Goal: Task Accomplishment & Management: Manage account settings

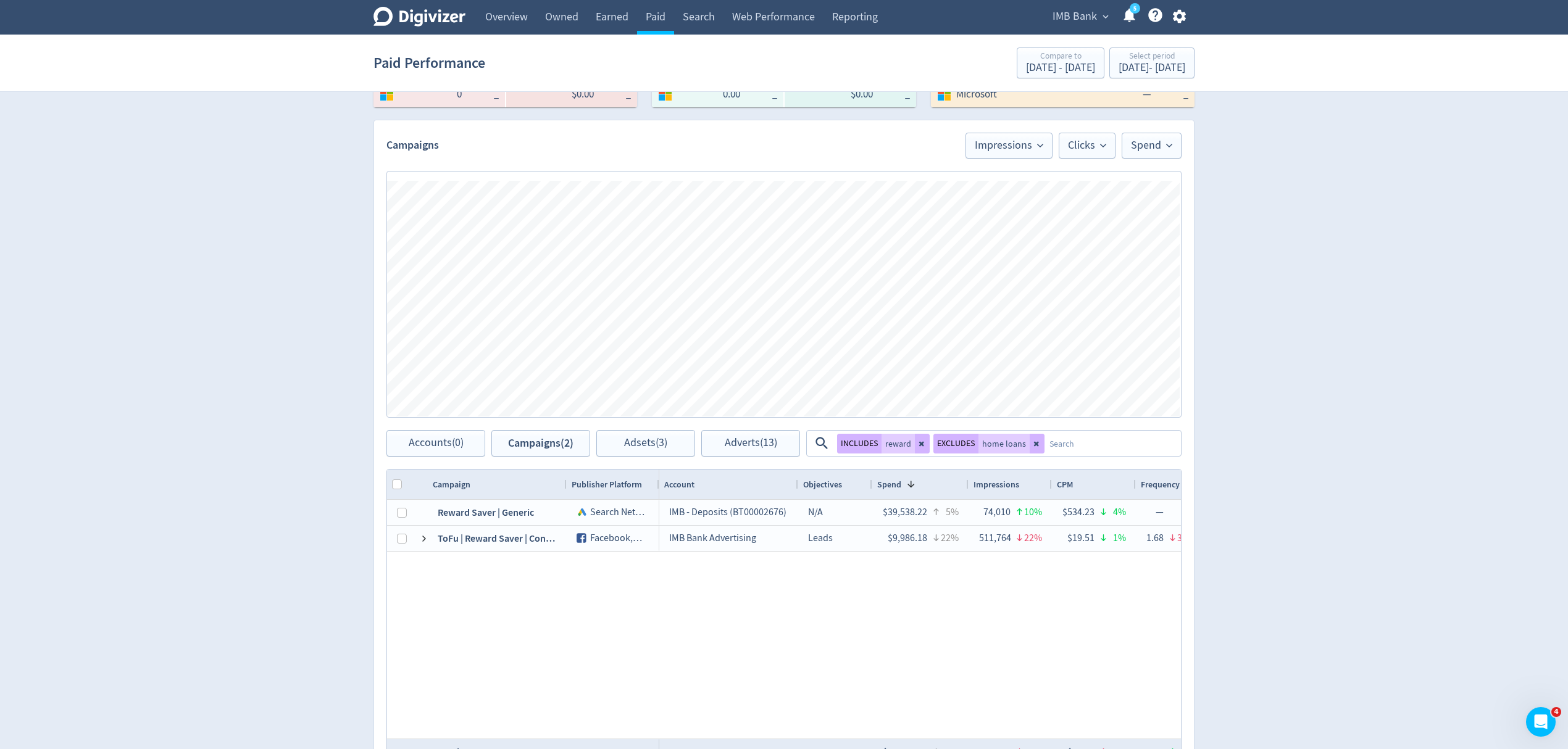
scroll to position [411, 0]
click at [959, 440] on button "EXCLUDES" at bounding box center [955, 444] width 45 height 20
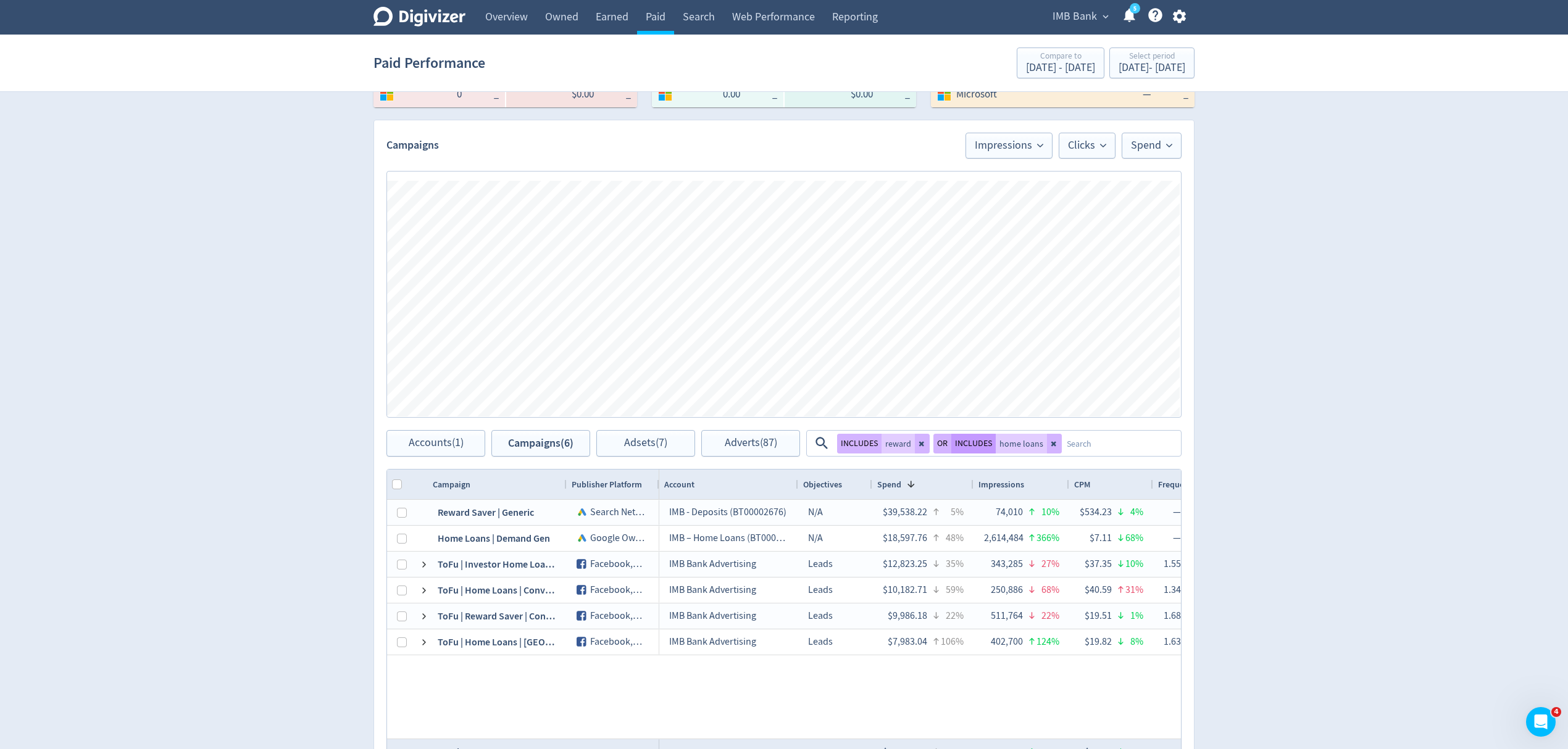
click at [972, 437] on button "INCLUDES" at bounding box center [973, 444] width 44 height 20
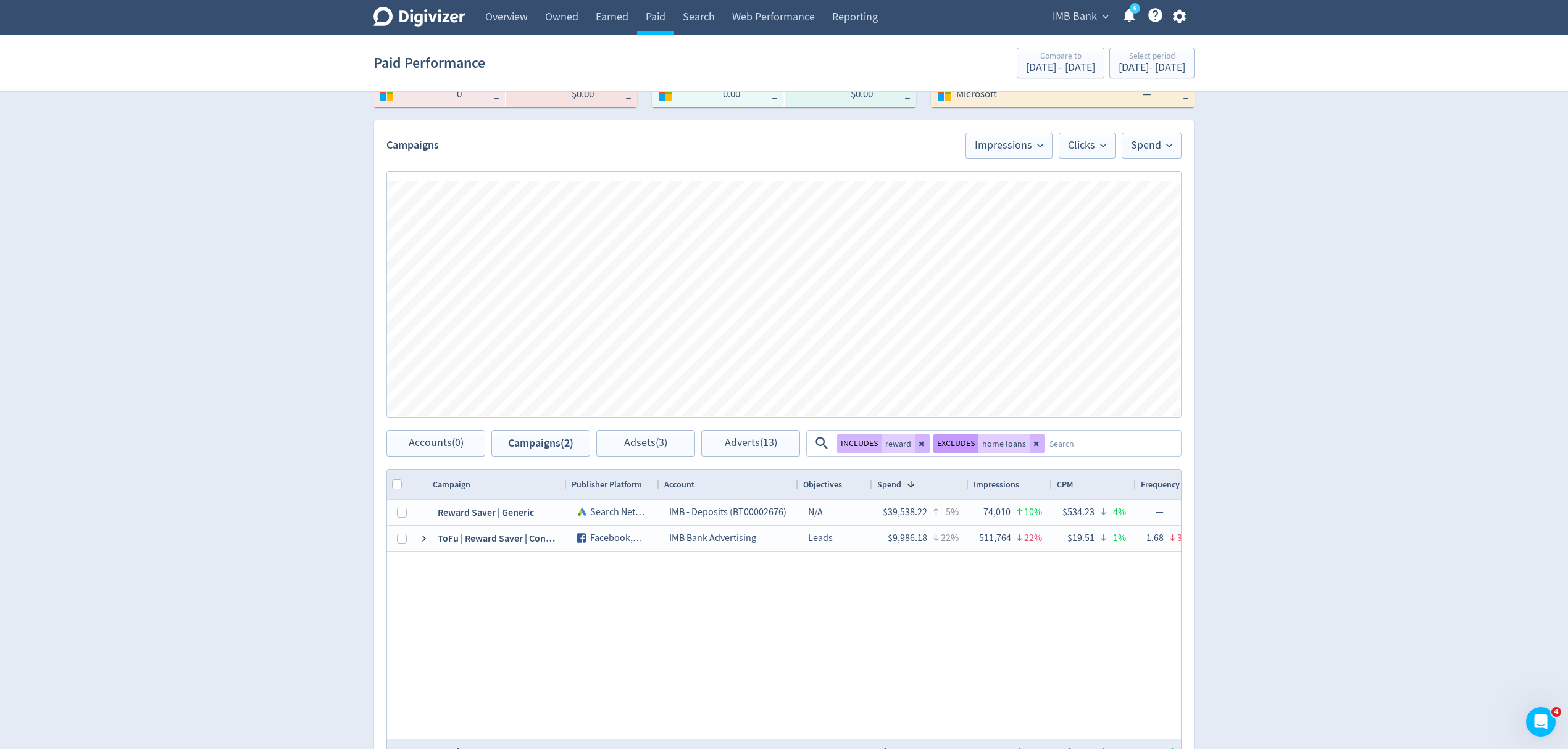
click at [951, 442] on button "EXCLUDES" at bounding box center [955, 444] width 45 height 20
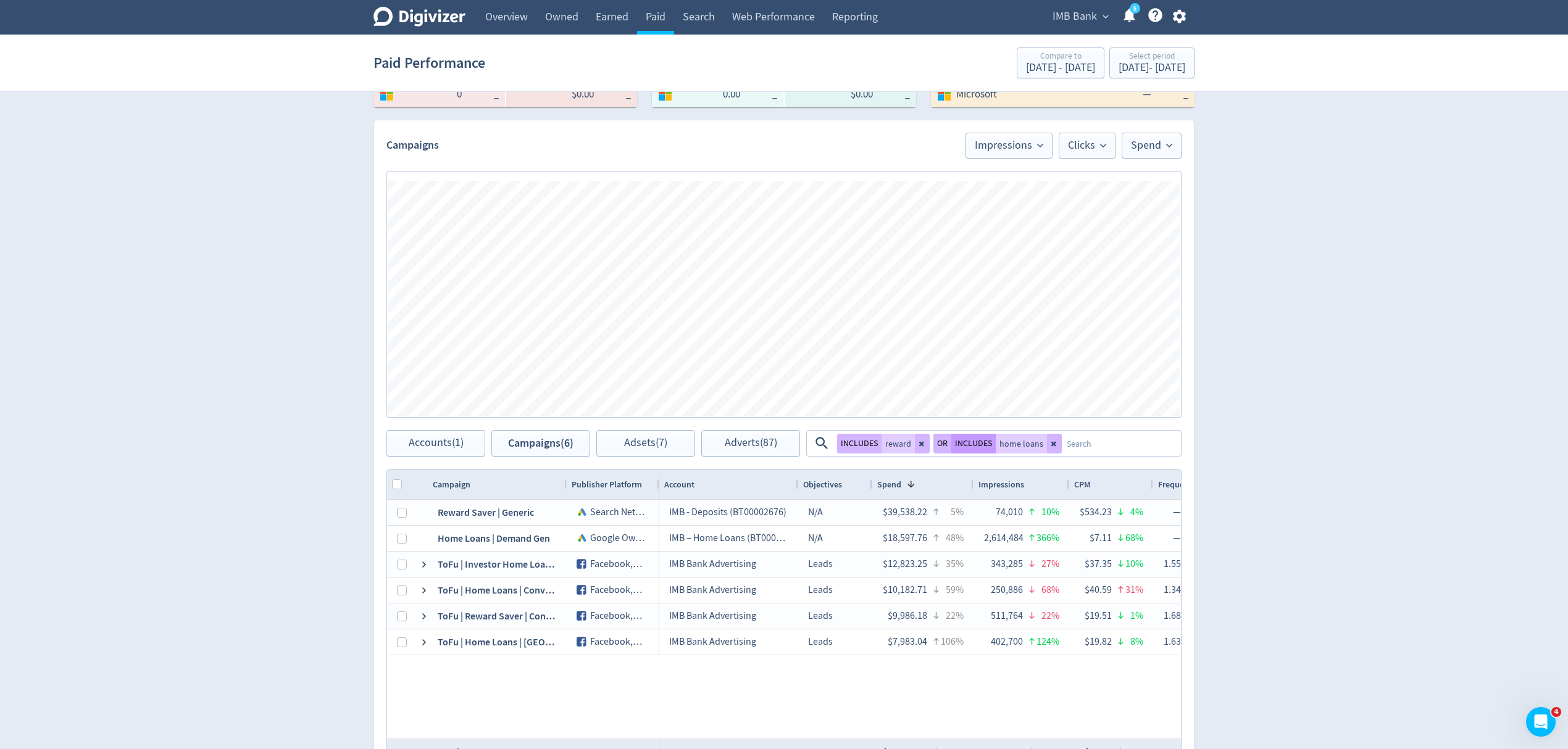
click at [951, 442] on button "INCLUDES" at bounding box center [973, 444] width 44 height 20
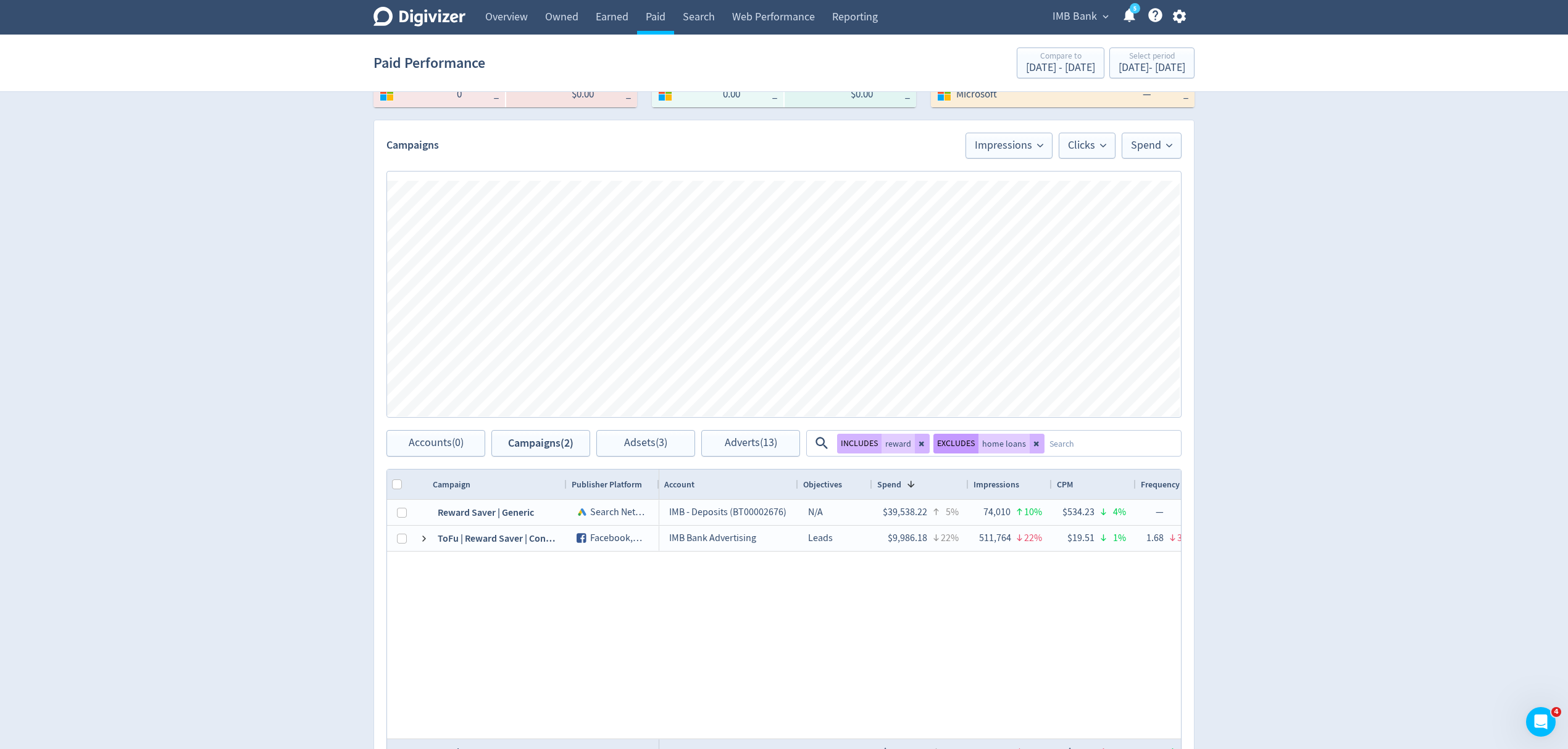
click at [951, 442] on button "EXCLUDES" at bounding box center [955, 444] width 45 height 20
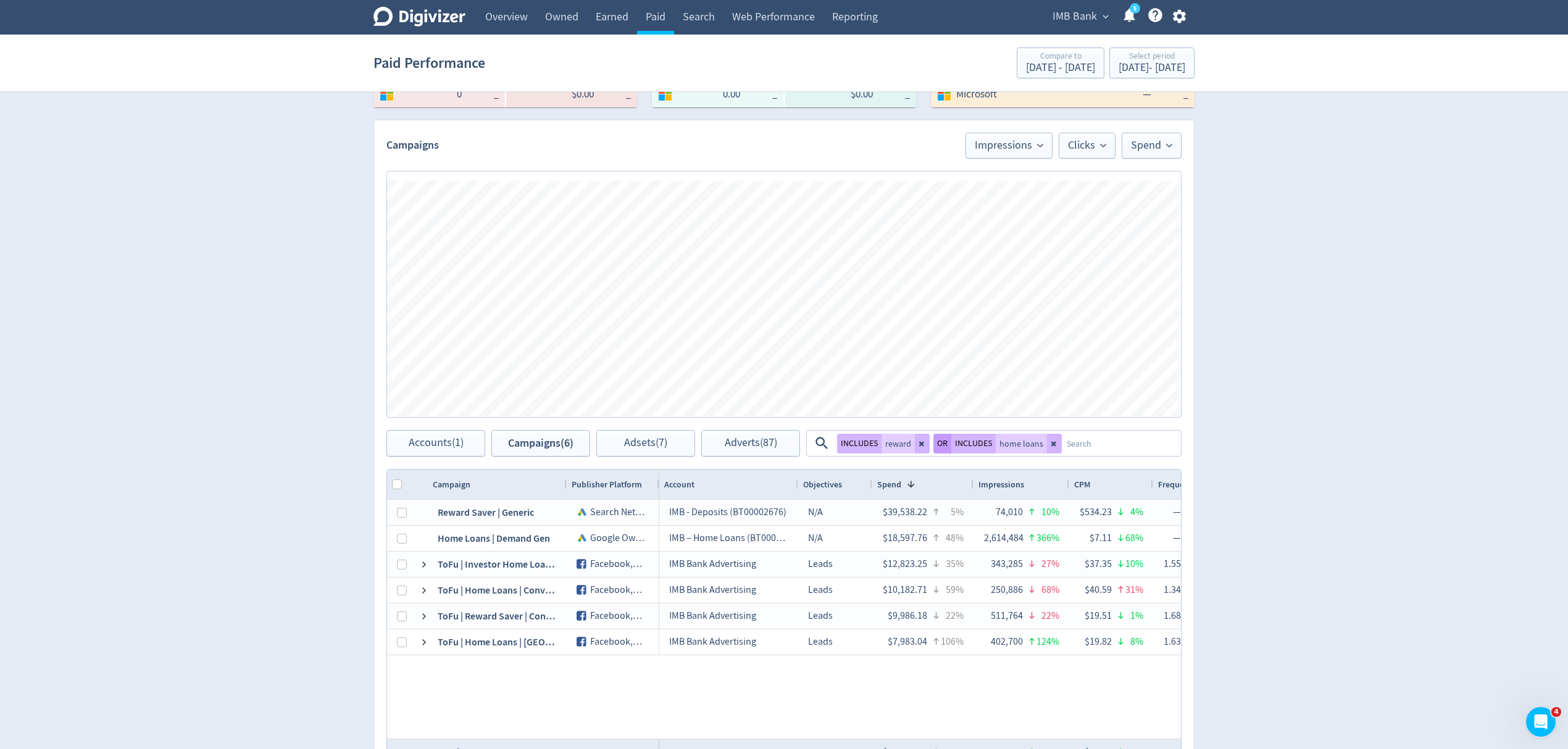
click at [943, 444] on button "OR" at bounding box center [942, 444] width 18 height 20
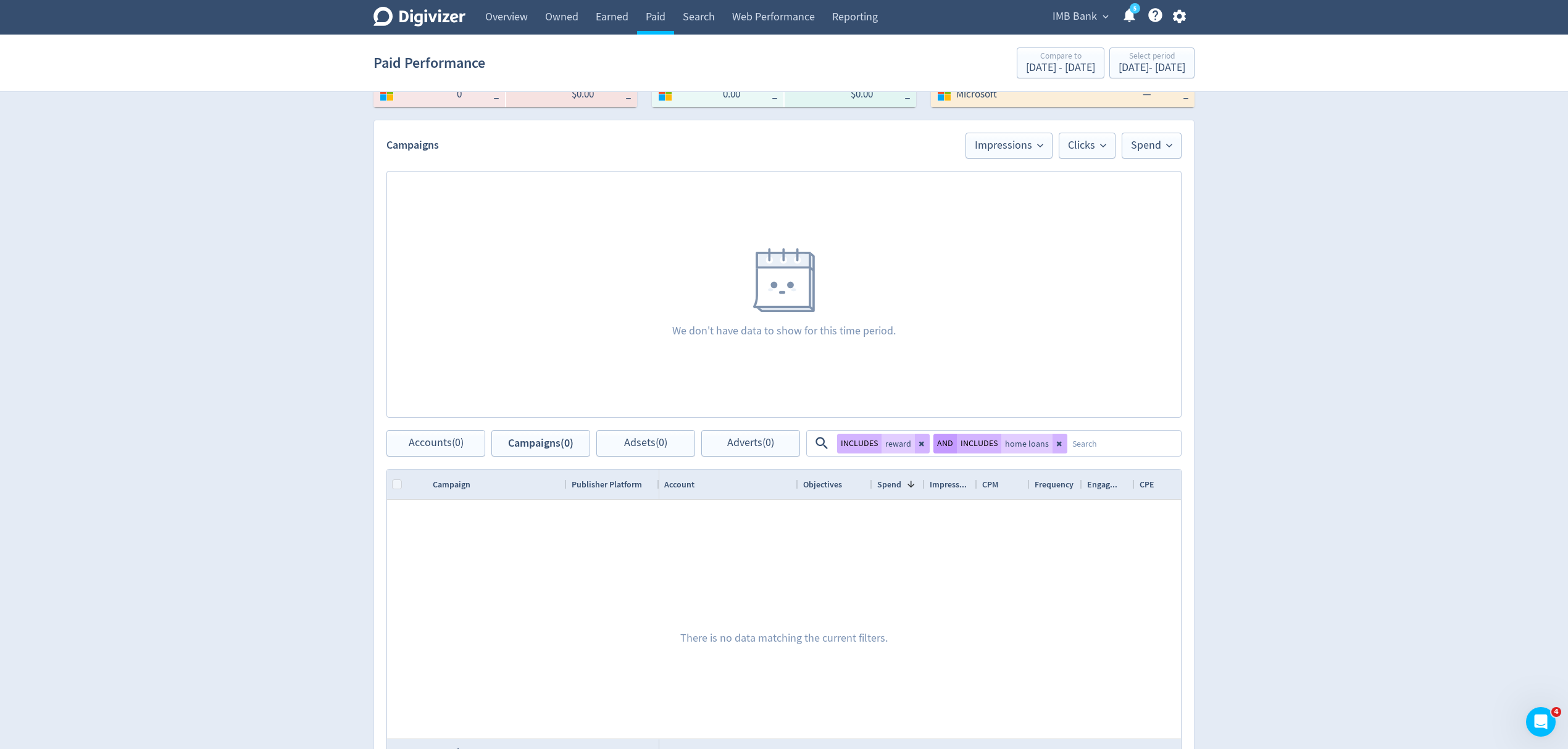
click at [943, 444] on button "AND" at bounding box center [944, 444] width 23 height 20
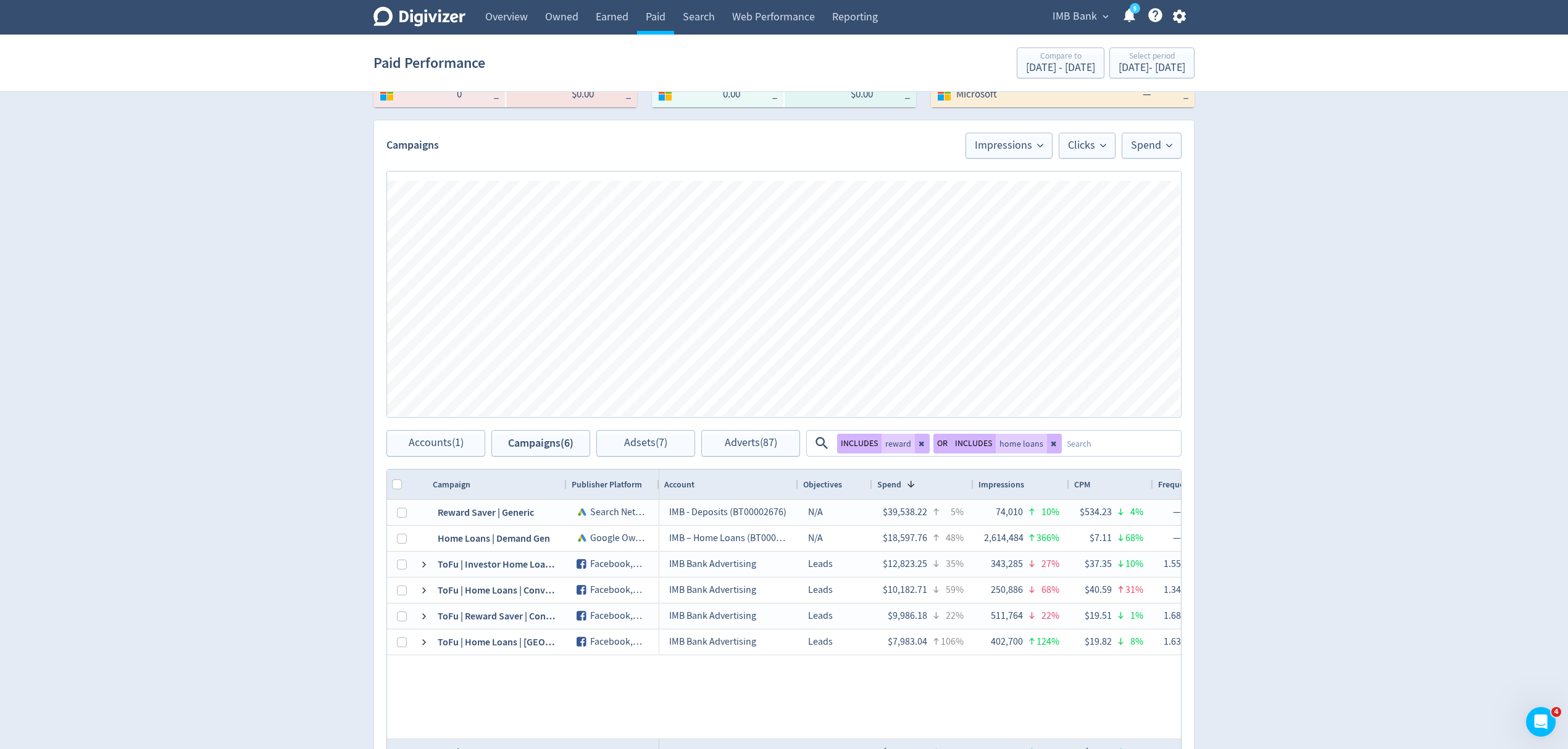
click at [1073, 12] on span "IMB Bank" at bounding box center [1075, 17] width 44 height 20
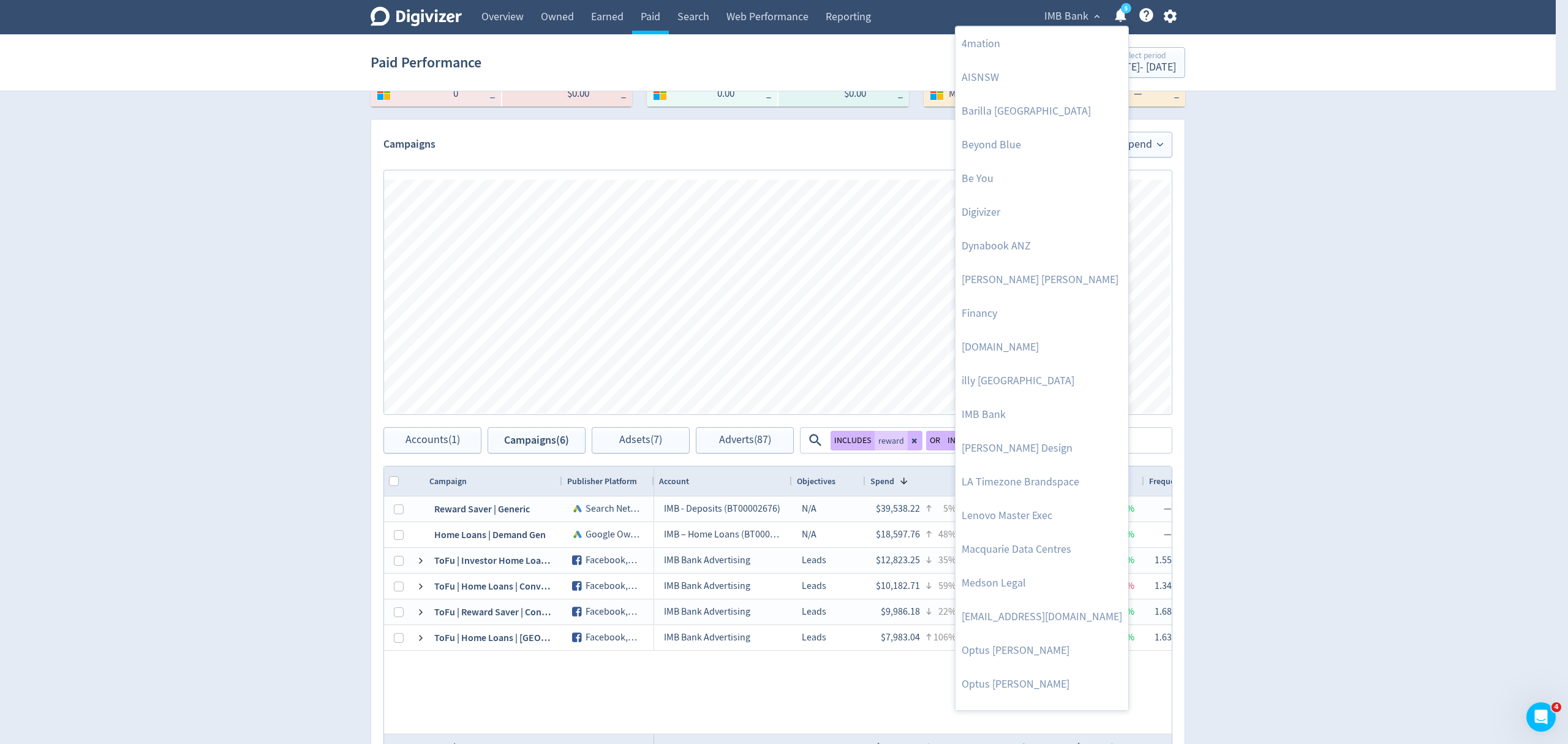
click at [1337, 379] on div at bounding box center [784, 372] width 1568 height 744
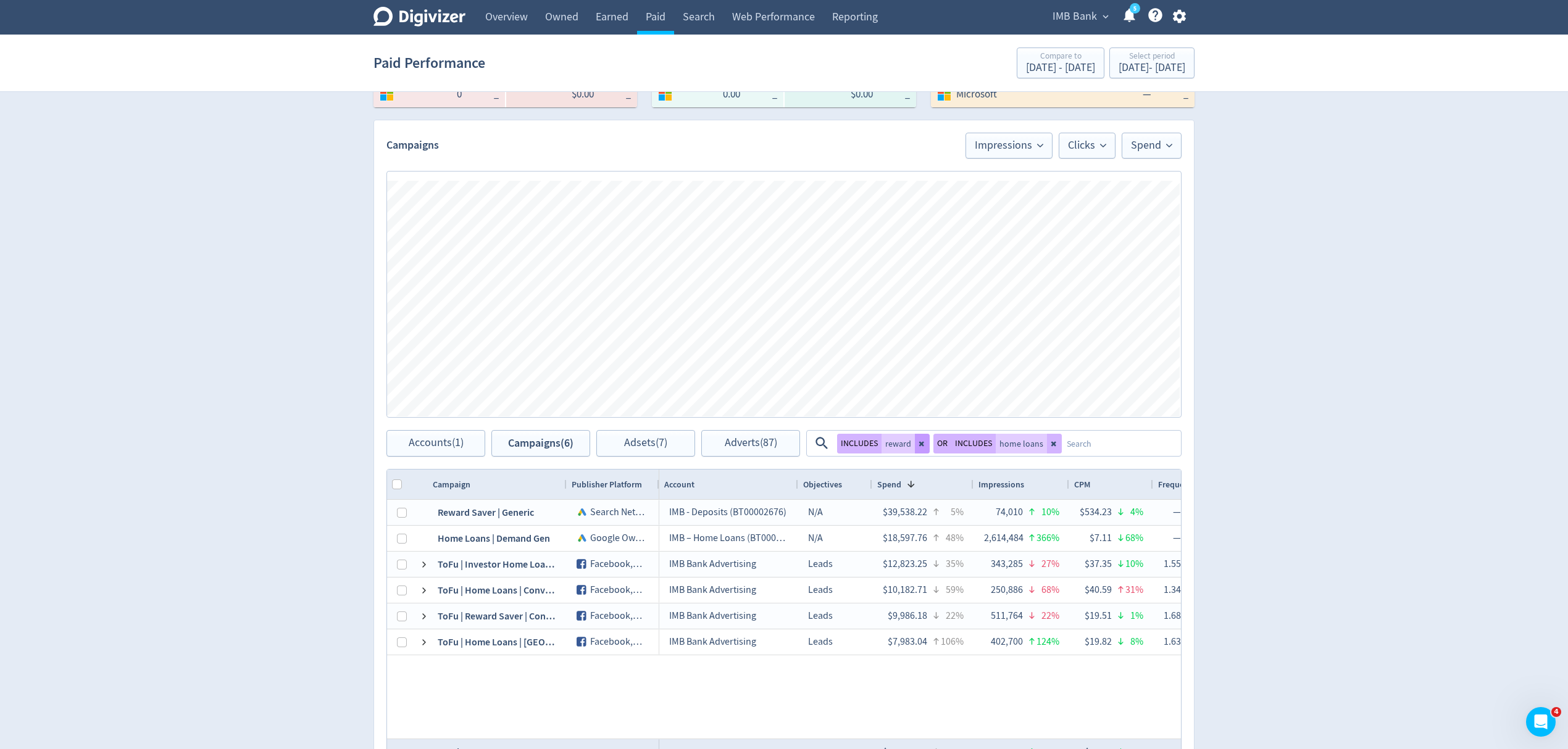
click at [1052, 447] on icon at bounding box center [1054, 443] width 7 height 7
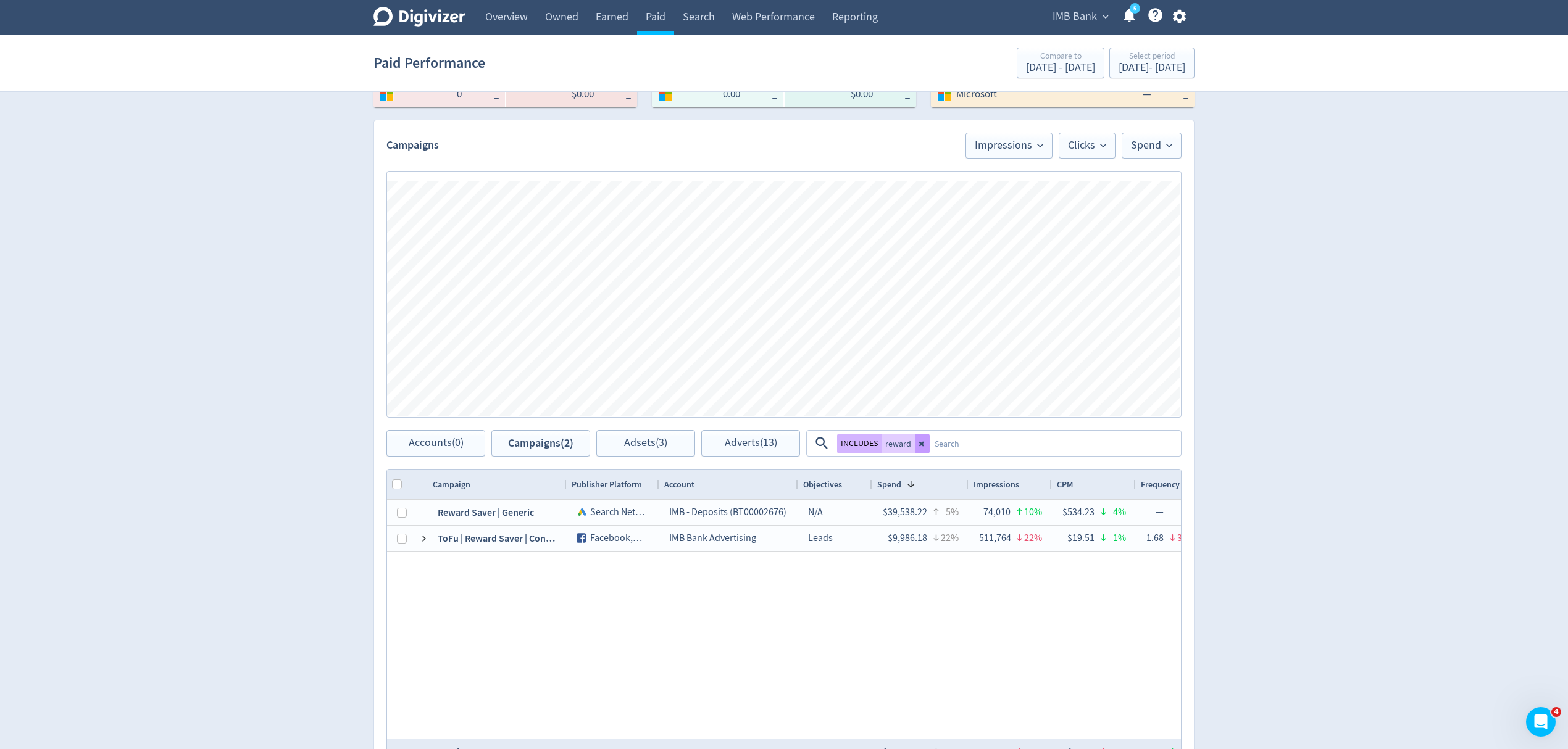
click at [920, 442] on icon at bounding box center [922, 443] width 7 height 7
click at [442, 446] on span "Accounts (0)" at bounding box center [436, 444] width 55 height 12
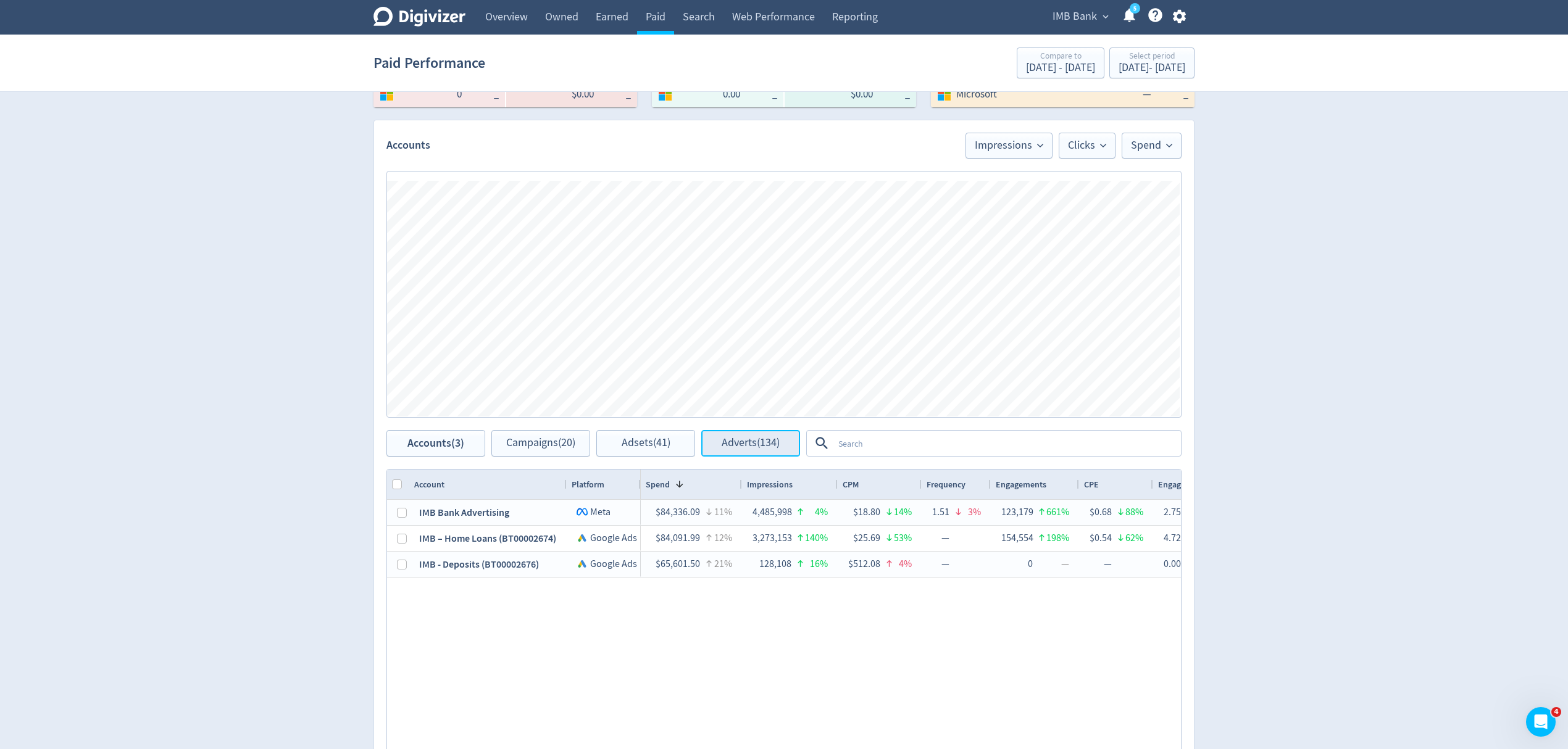
click at [767, 438] on span "Adverts (134)" at bounding box center [751, 444] width 58 height 12
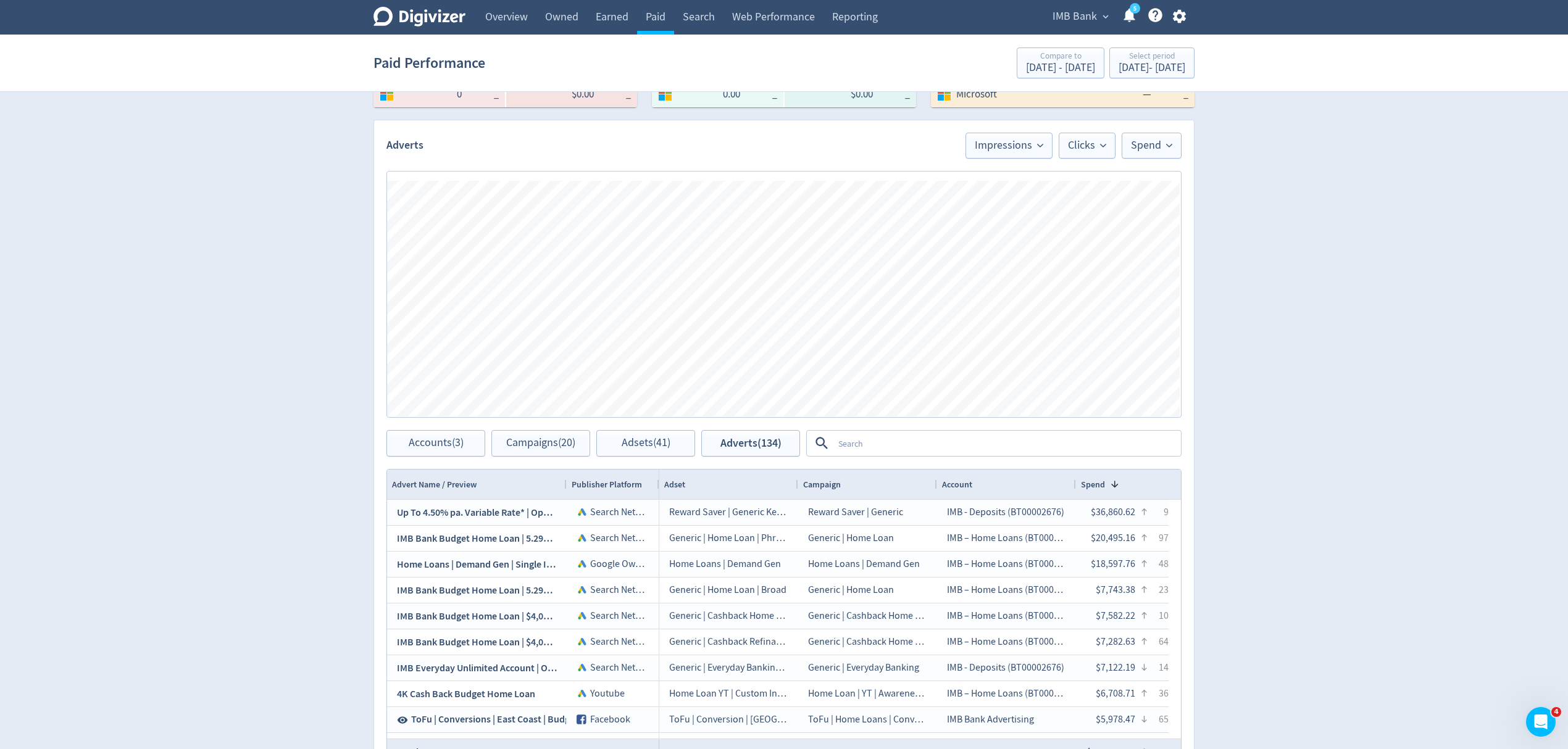
click at [1079, 13] on span "IMB Bank" at bounding box center [1075, 17] width 44 height 20
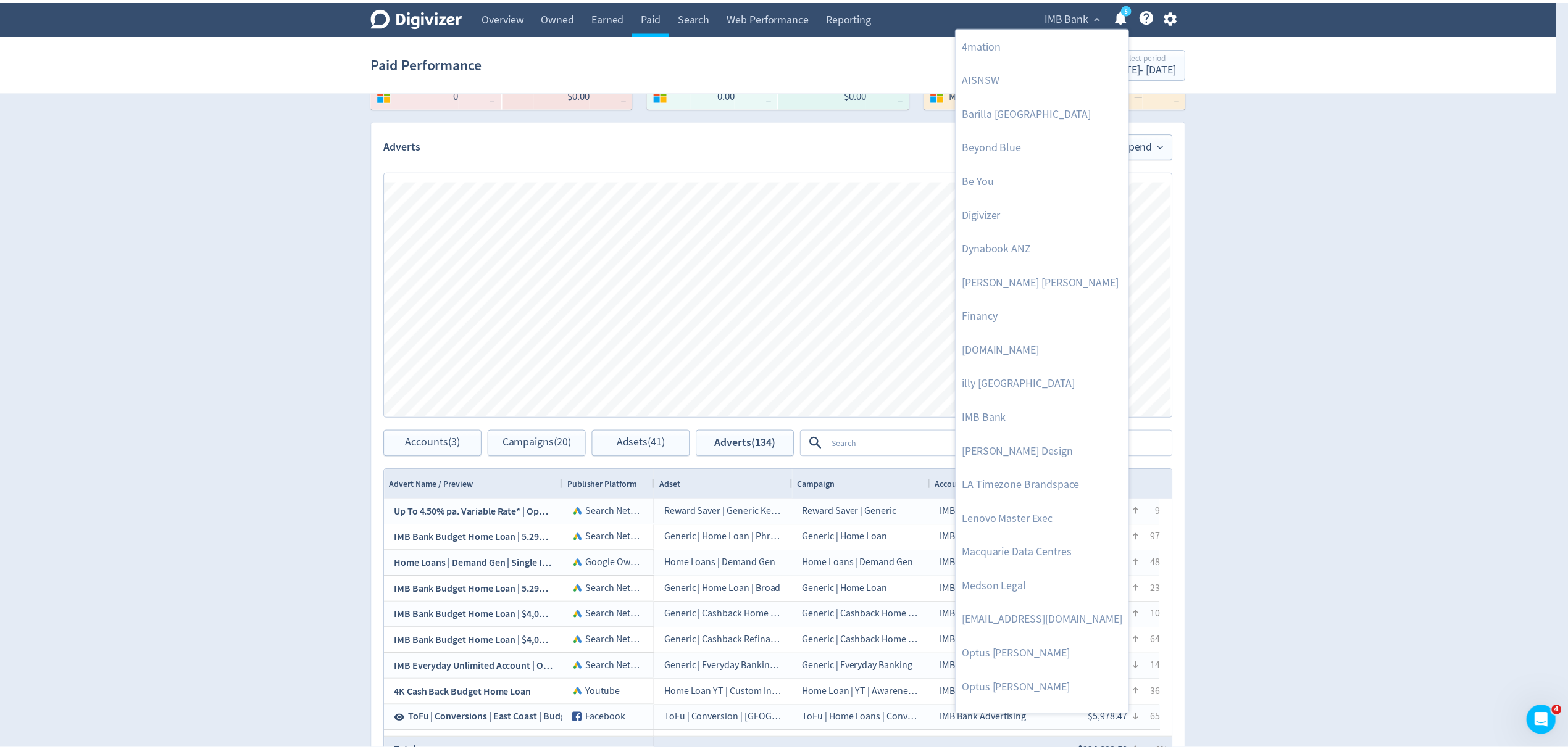
scroll to position [534, 0]
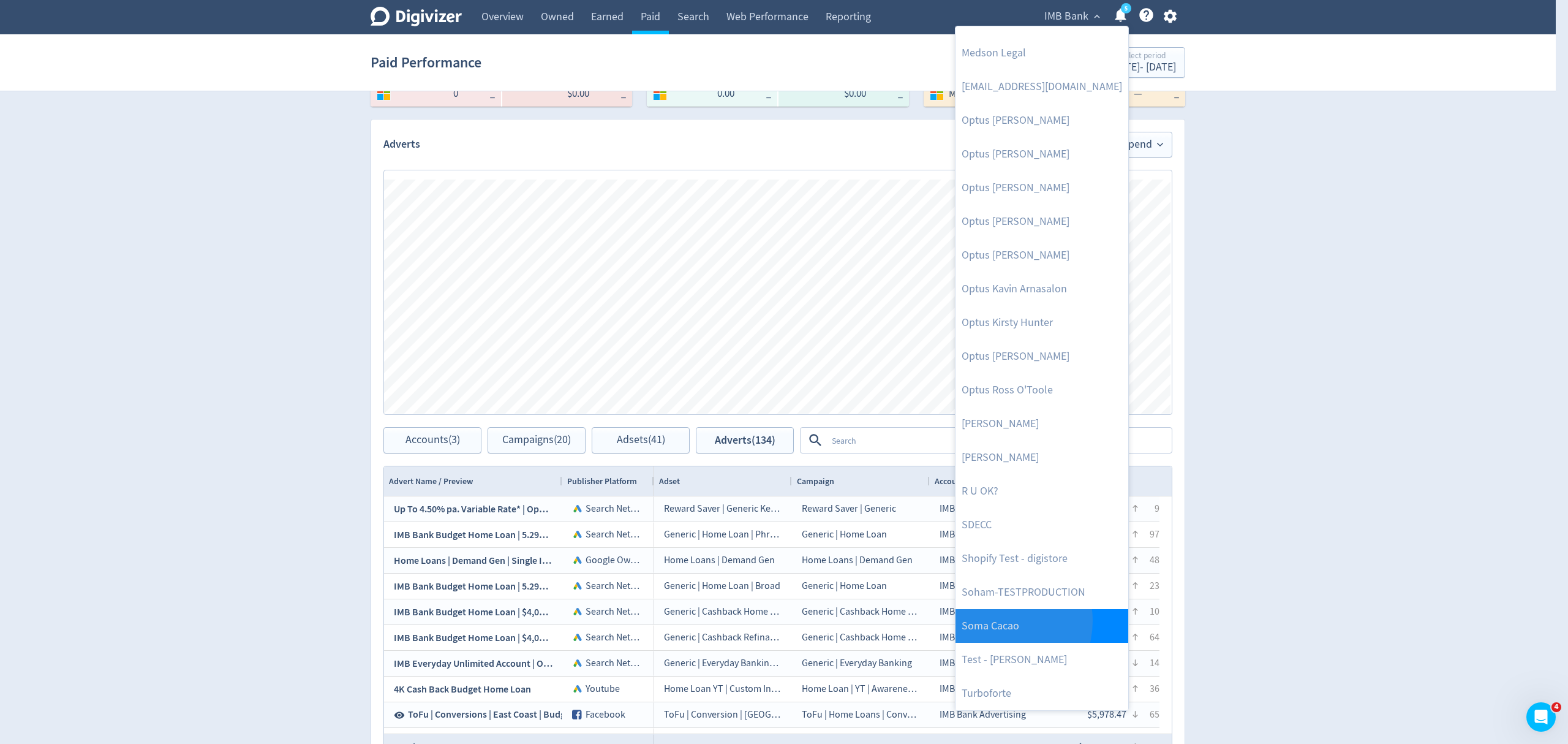
click at [997, 621] on link "Soma Cacao" at bounding box center [1042, 626] width 172 height 34
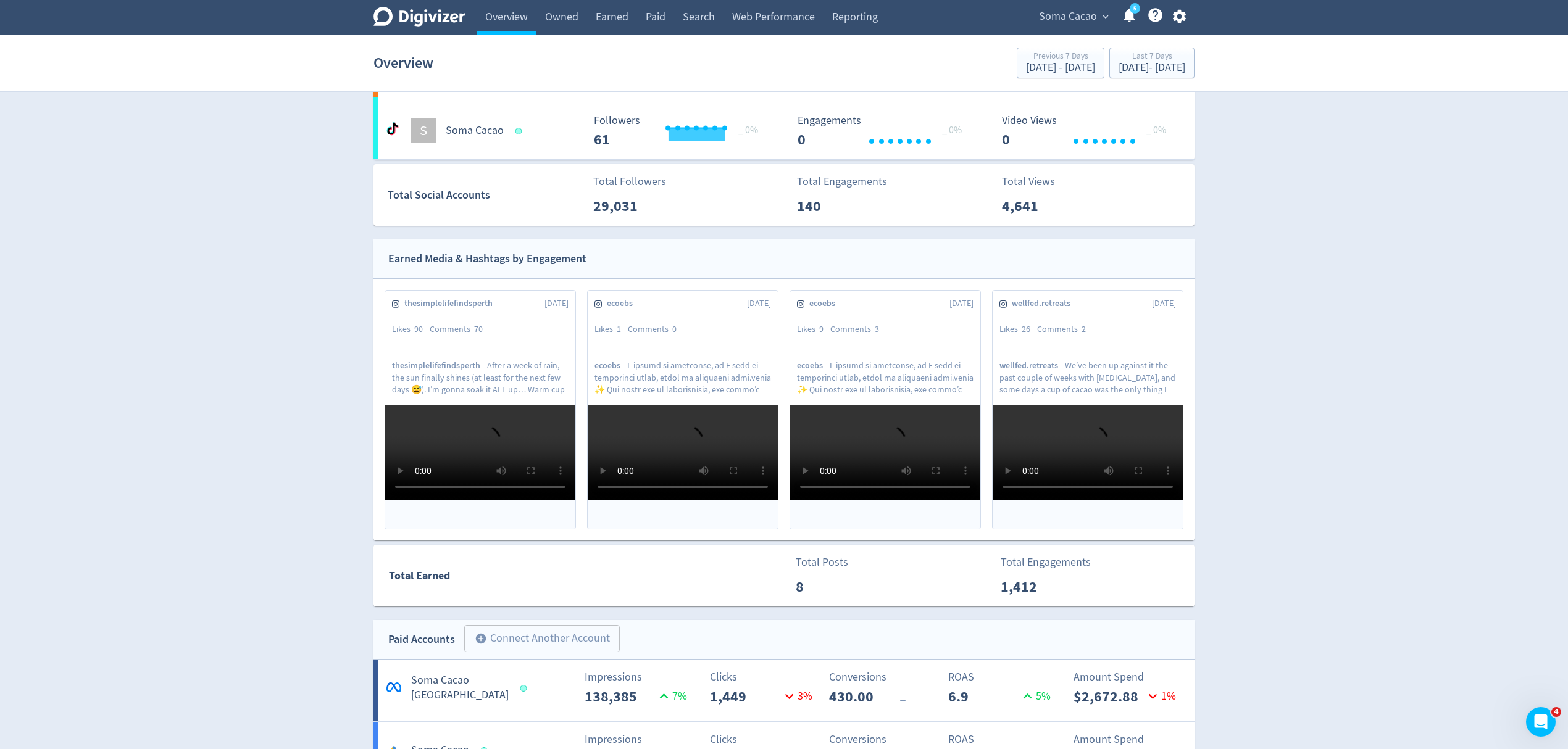
scroll to position [329, 0]
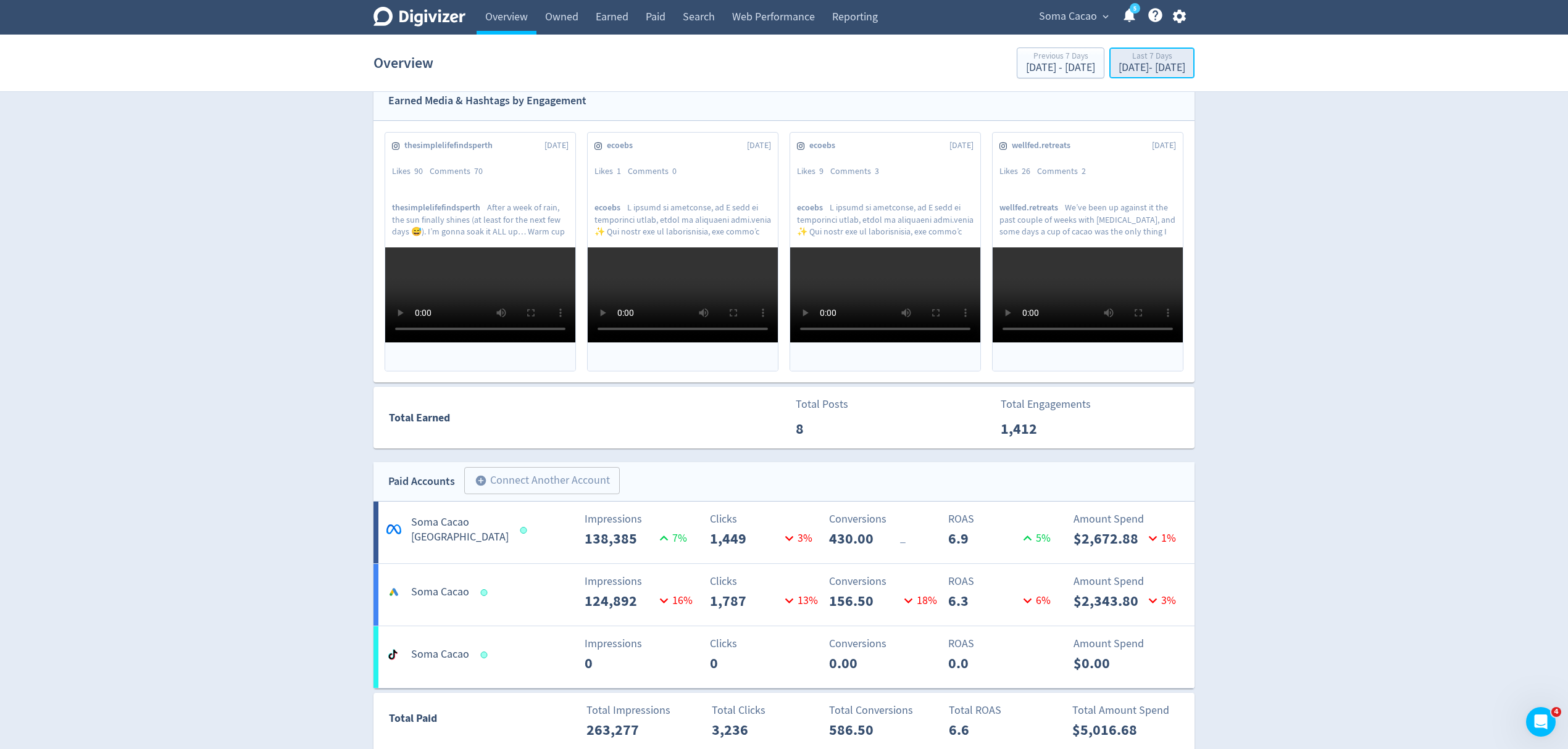
click at [1125, 64] on div "Aug 29, 2025 - Sep 4, 2025" at bounding box center [1152, 67] width 67 height 11
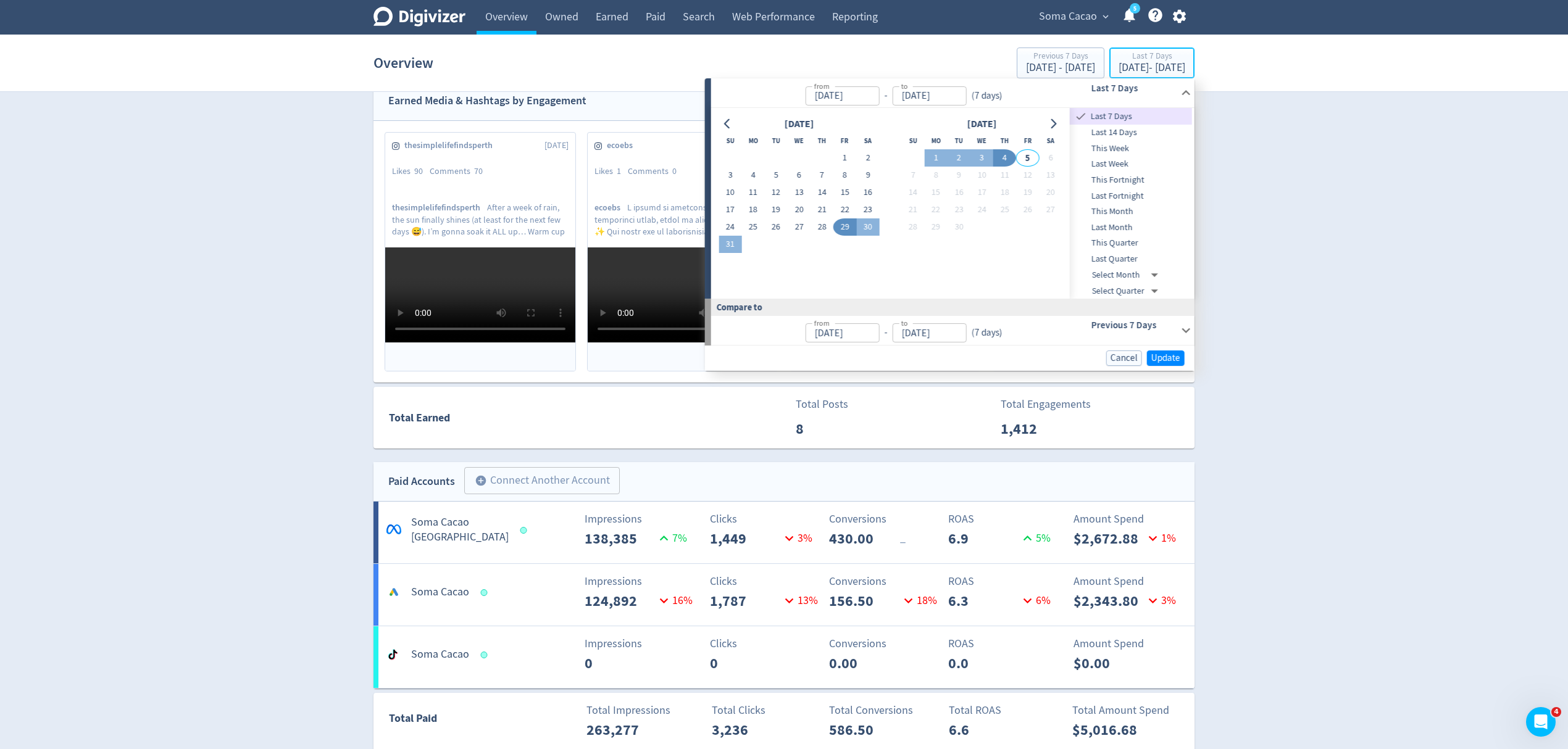
type input "[DATE]"
type input "Sep 04, 2025"
type input "[DATE]"
drag, startPoint x: 847, startPoint y: 154, endPoint x: 742, endPoint y: 230, distance: 129.6
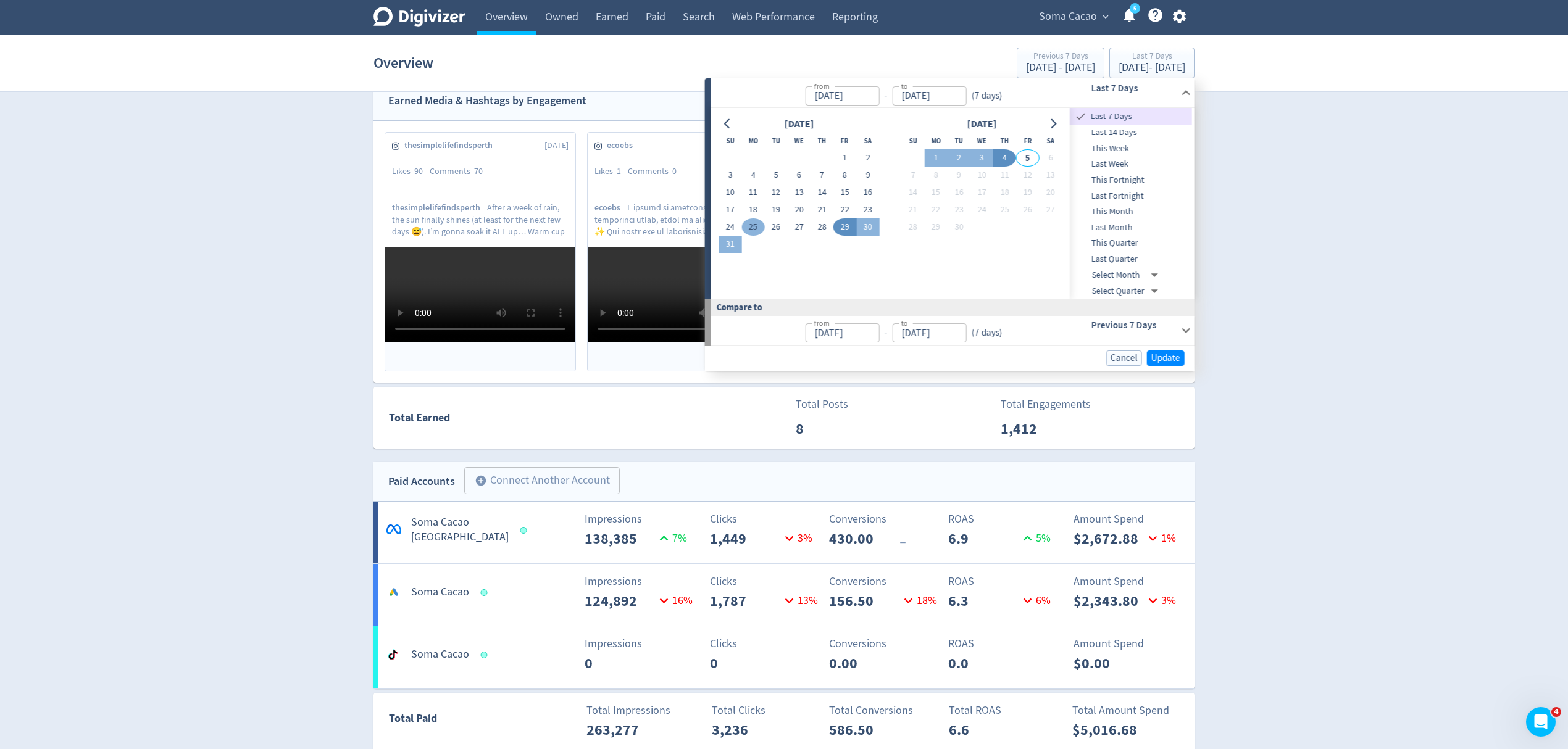
click at [847, 154] on button "1" at bounding box center [845, 158] width 23 height 17
type input "Aug 01, 2025"
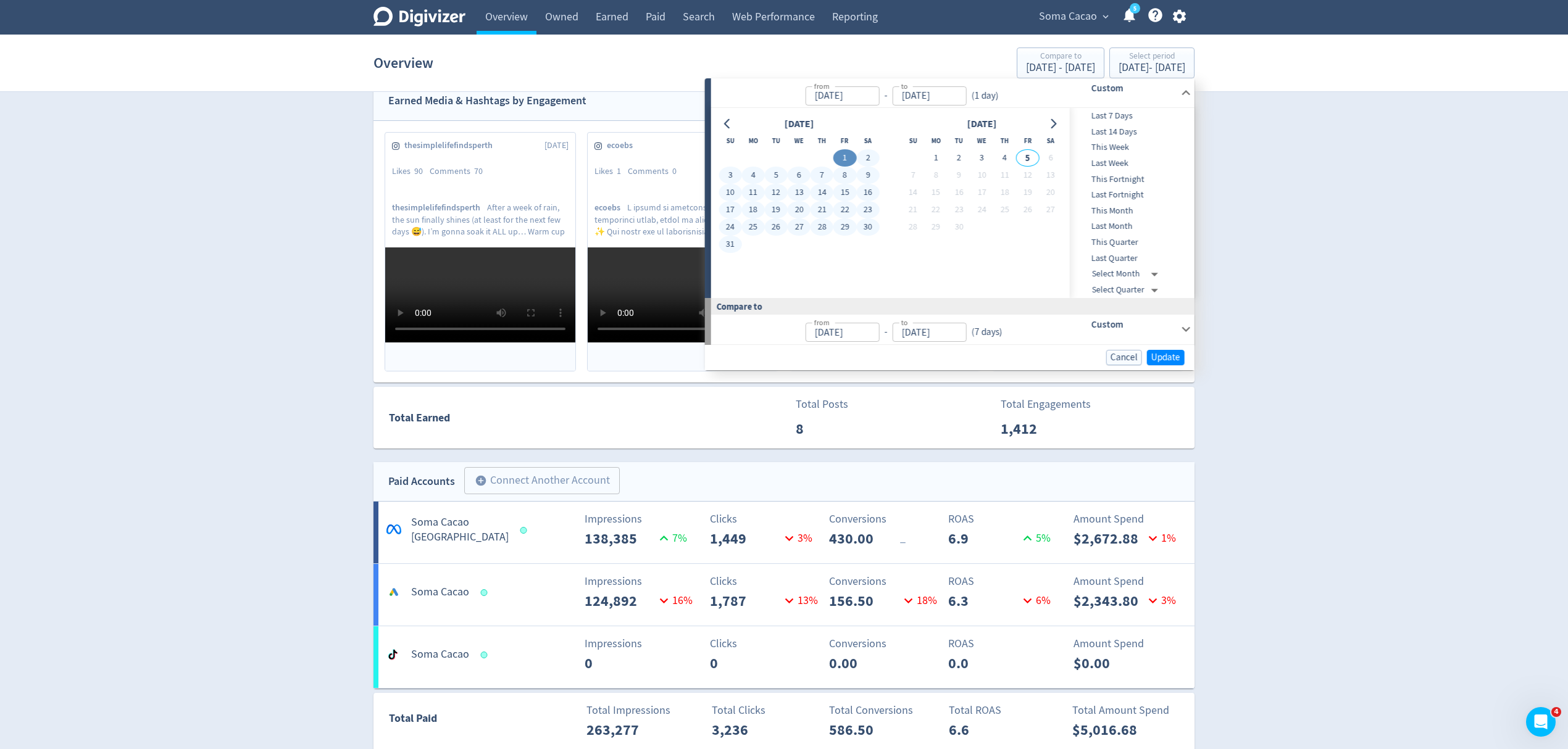
click at [729, 241] on button "31" at bounding box center [730, 245] width 23 height 17
type input "[DATE]"
type input "Jul 01, 2025"
type input "[DATE]"
click at [1168, 353] on span "Update" at bounding box center [1165, 357] width 29 height 9
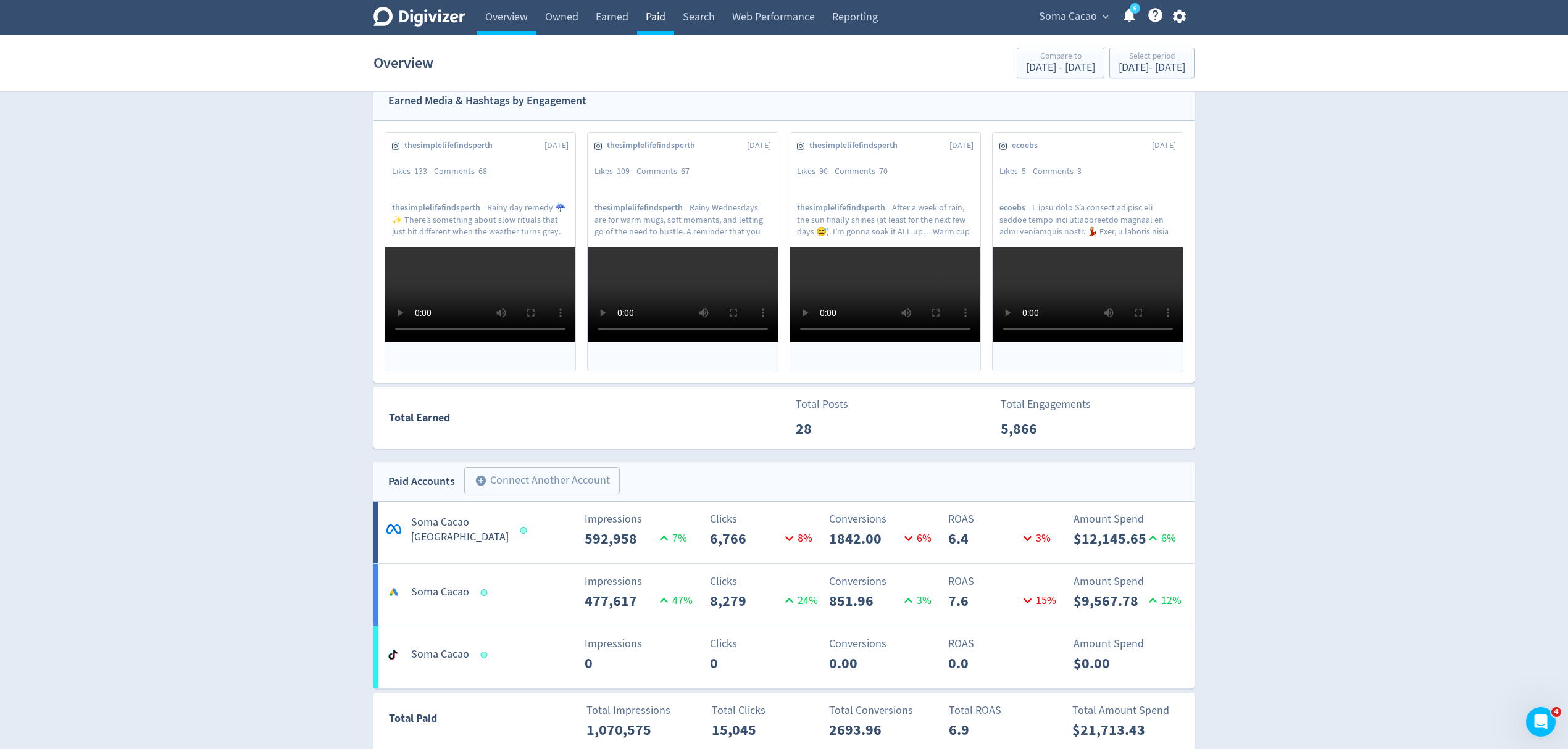
click at [668, 21] on link "Paid" at bounding box center [655, 17] width 37 height 35
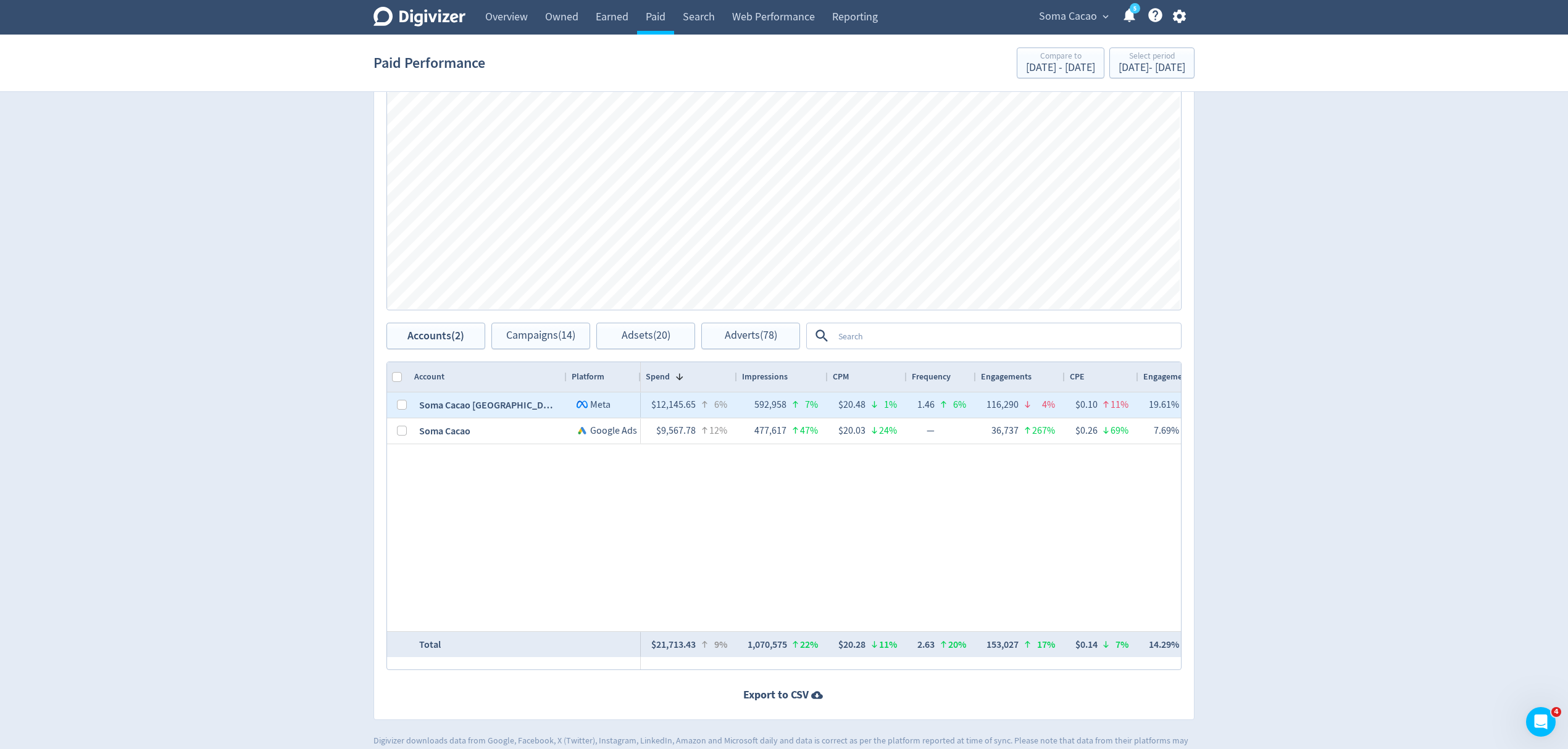
scroll to position [411, 0]
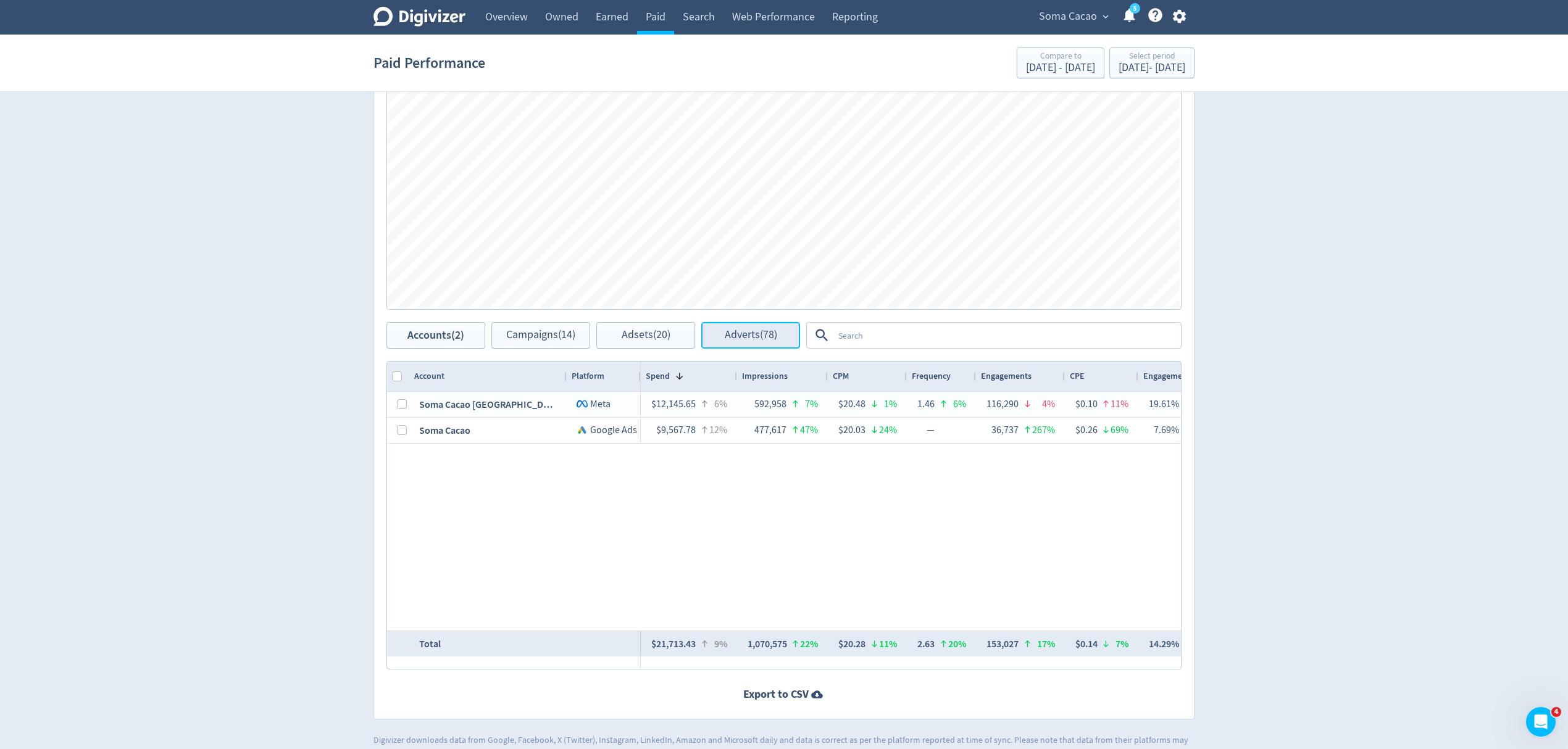
click at [752, 336] on span "Adverts (78)" at bounding box center [751, 335] width 52 height 12
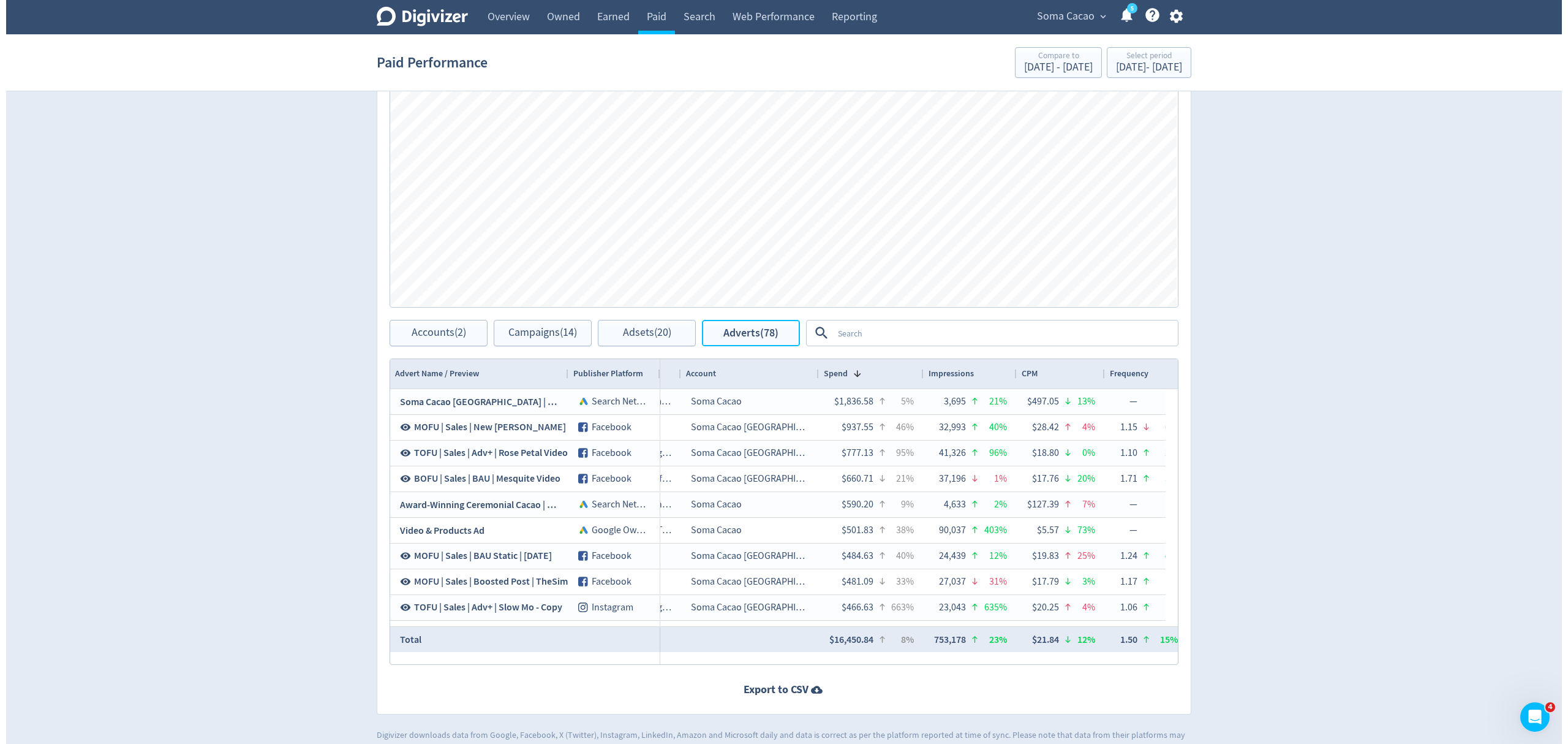
scroll to position [0, 283]
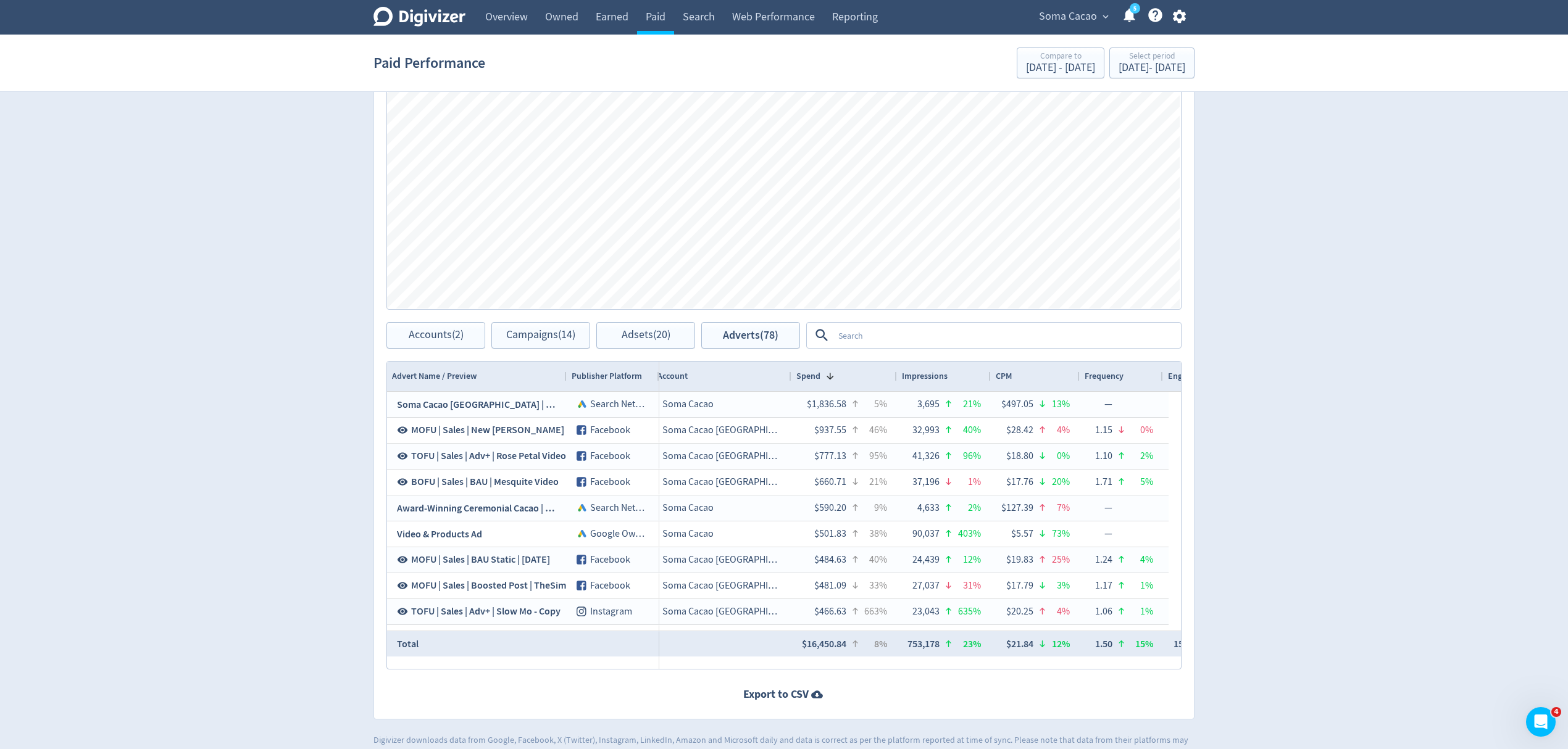
click at [885, 336] on textarea at bounding box center [1007, 335] width 346 height 23
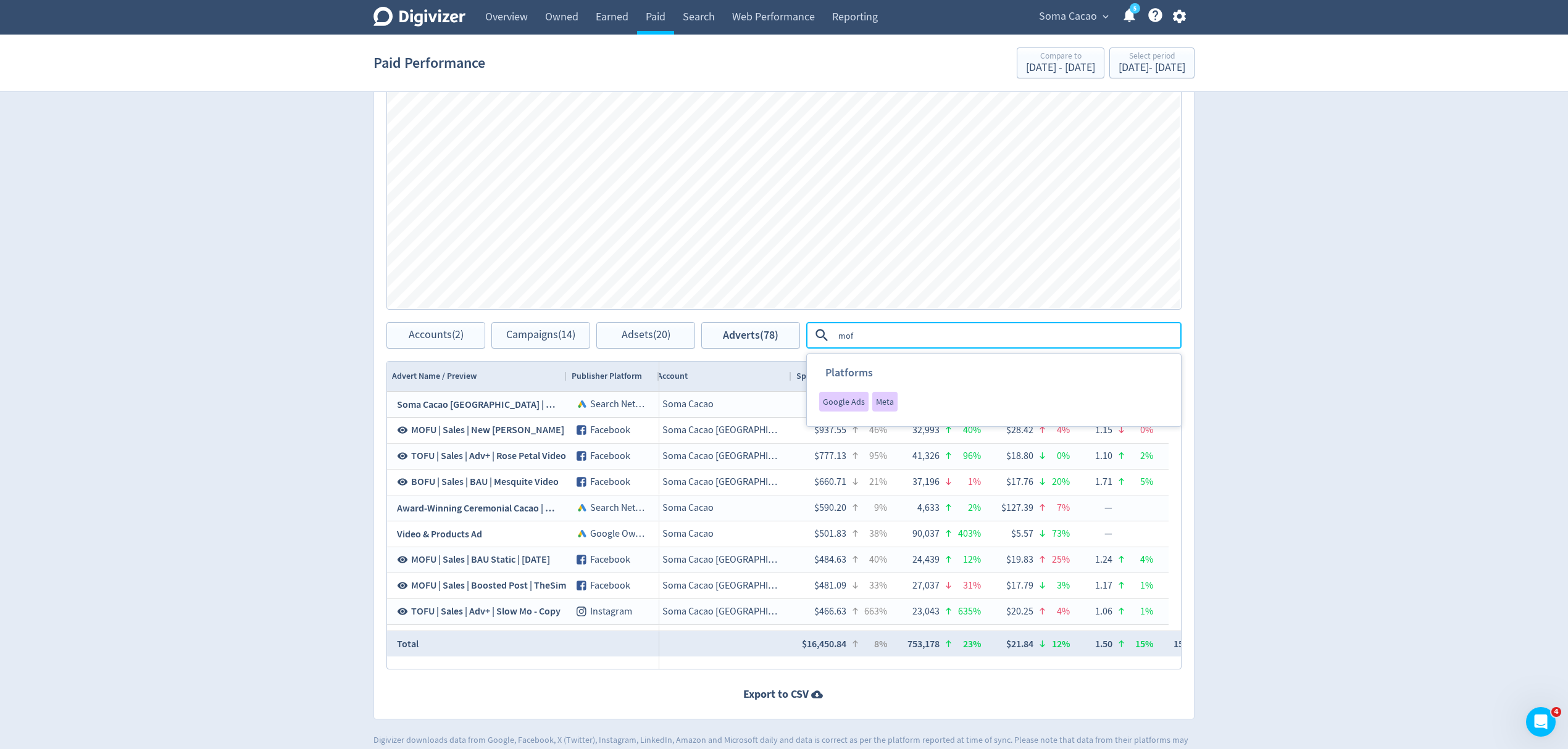
type textarea "mofu"
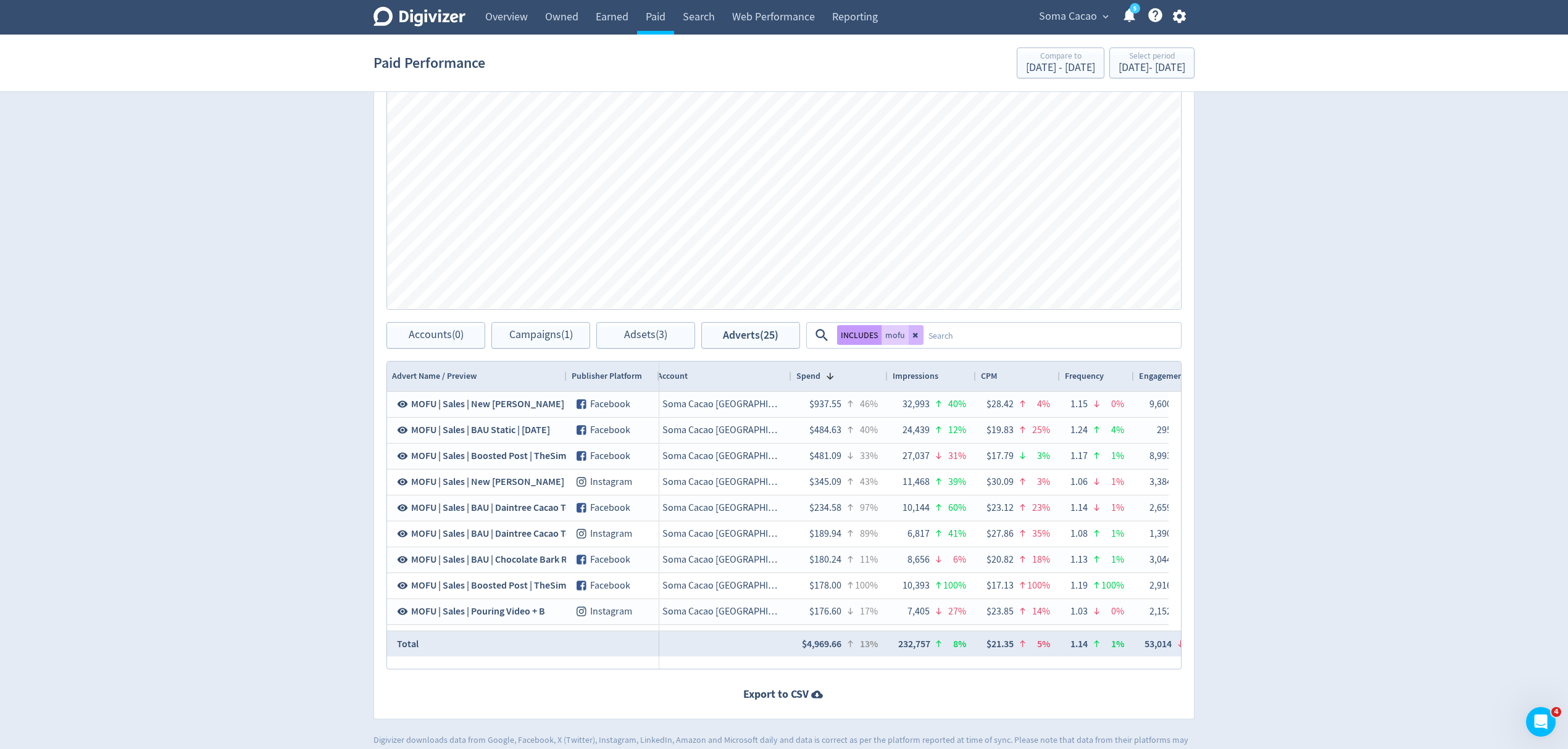
click at [850, 339] on button "INCLUDES" at bounding box center [859, 335] width 44 height 20
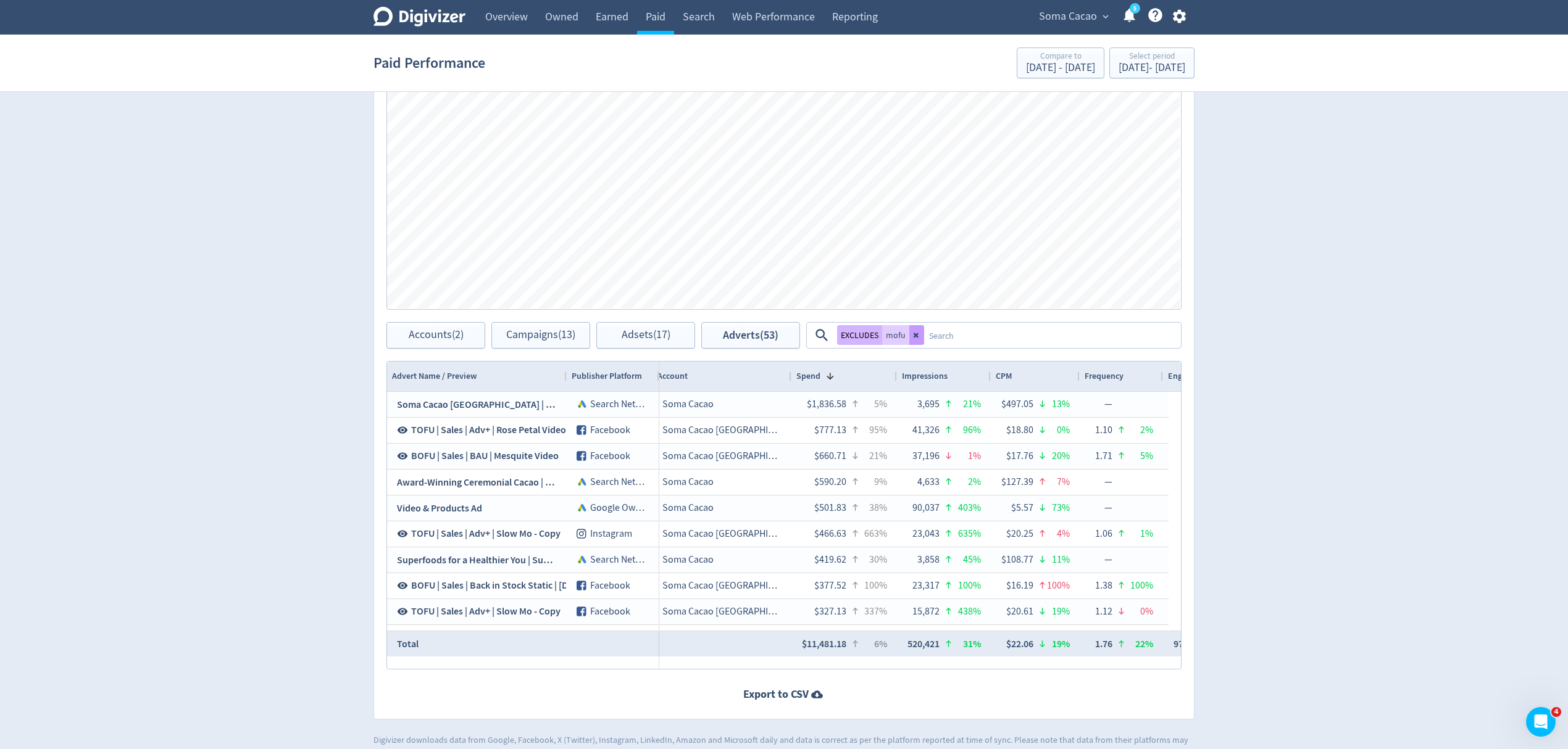
click at [917, 337] on icon at bounding box center [916, 335] width 5 height 5
click at [446, 337] on span "Accounts (2)" at bounding box center [436, 335] width 55 height 12
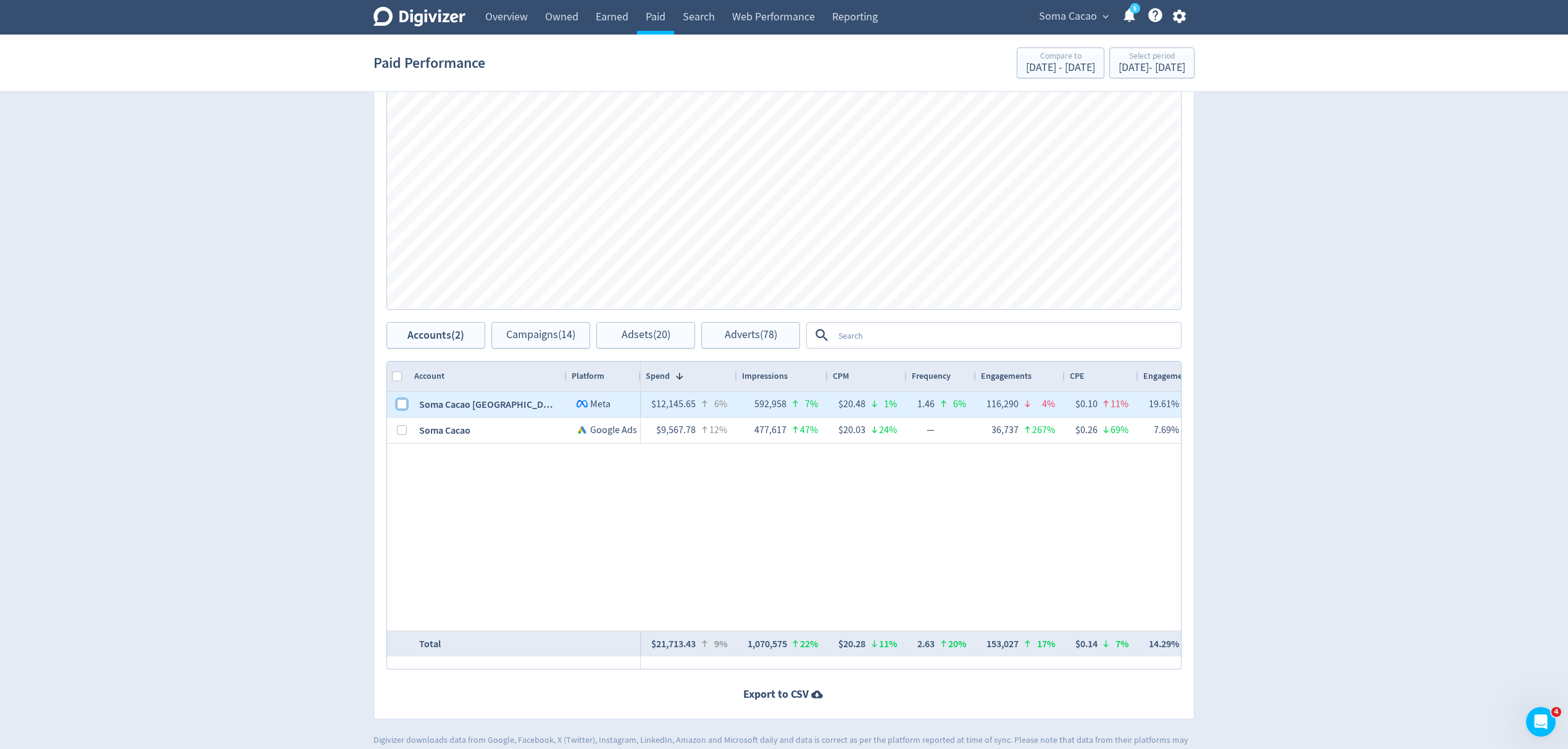
click at [406, 406] on input "Press Space to toggle row selection (unchecked)" at bounding box center [402, 404] width 10 height 10
checkbox input "true"
checkbox input "false"
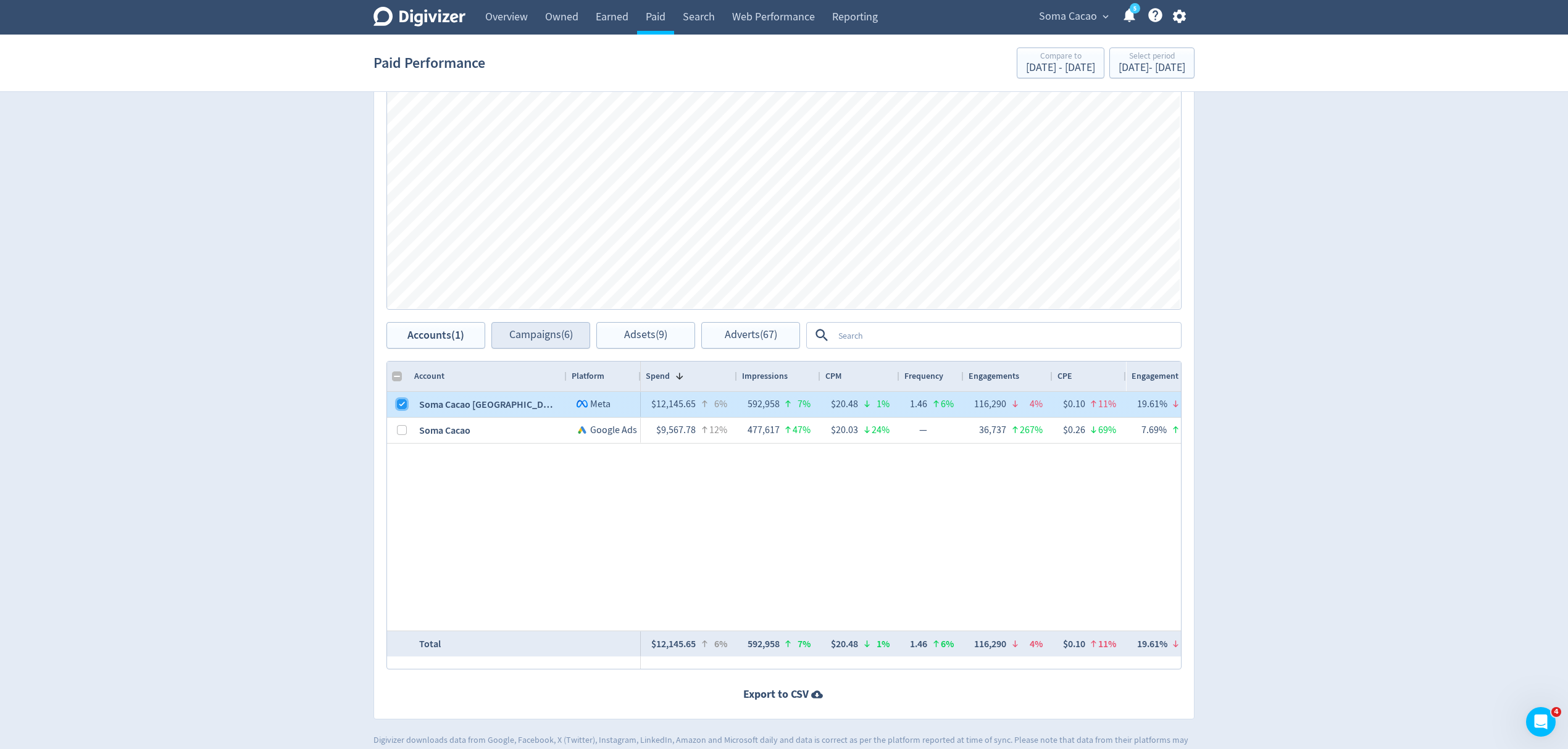
click at [403, 404] on input "Press Space to toggle row selection (checked)" at bounding box center [402, 404] width 10 height 10
checkbox input "false"
click at [531, 334] on span "Campaigns (6)" at bounding box center [541, 335] width 63 height 12
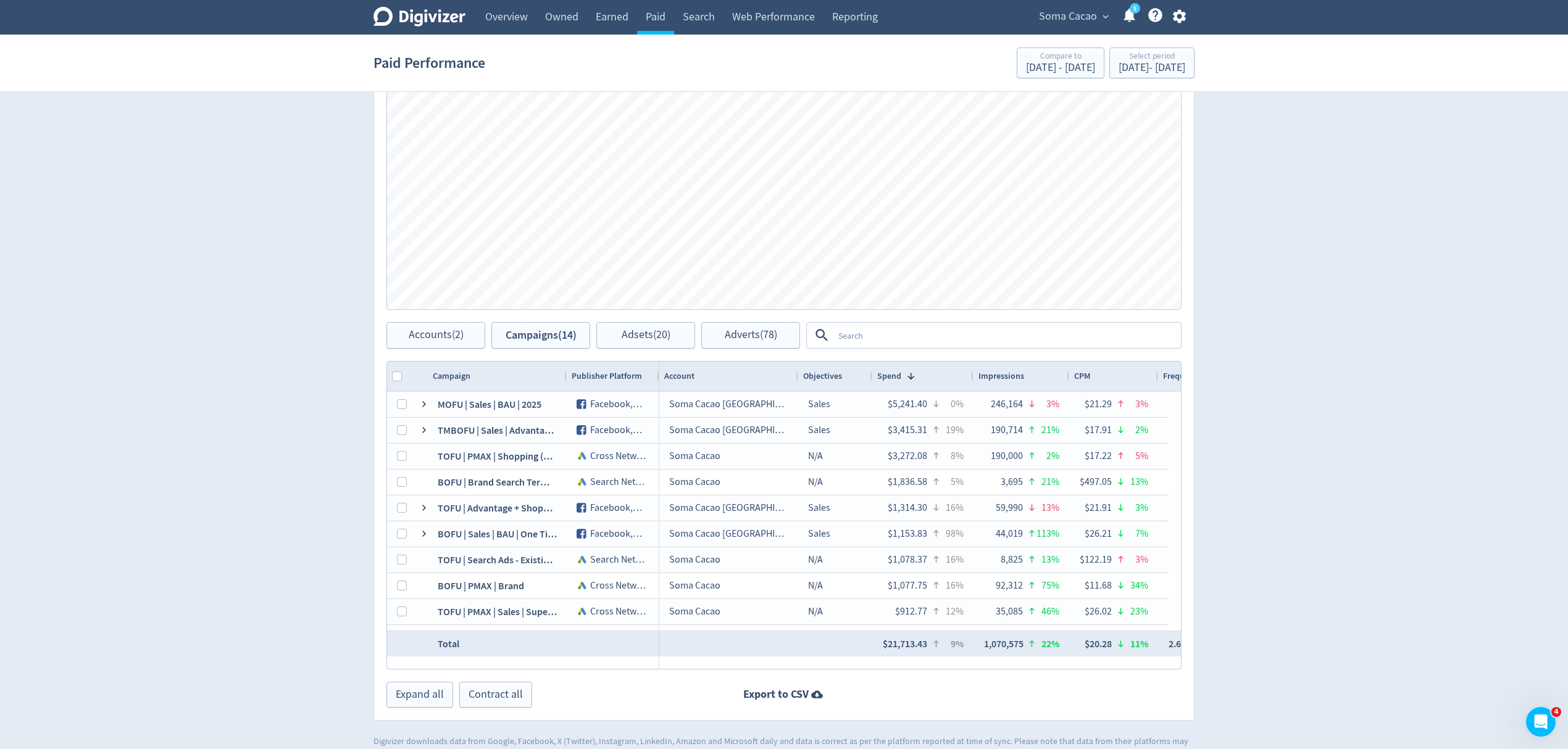
click at [440, 311] on div "Spend Clicks Impressions Press Space or Enter to toggle visibility Impressions,…" at bounding box center [784, 186] width 819 height 271
click at [442, 326] on button "Accounts (2)" at bounding box center [436, 335] width 99 height 27
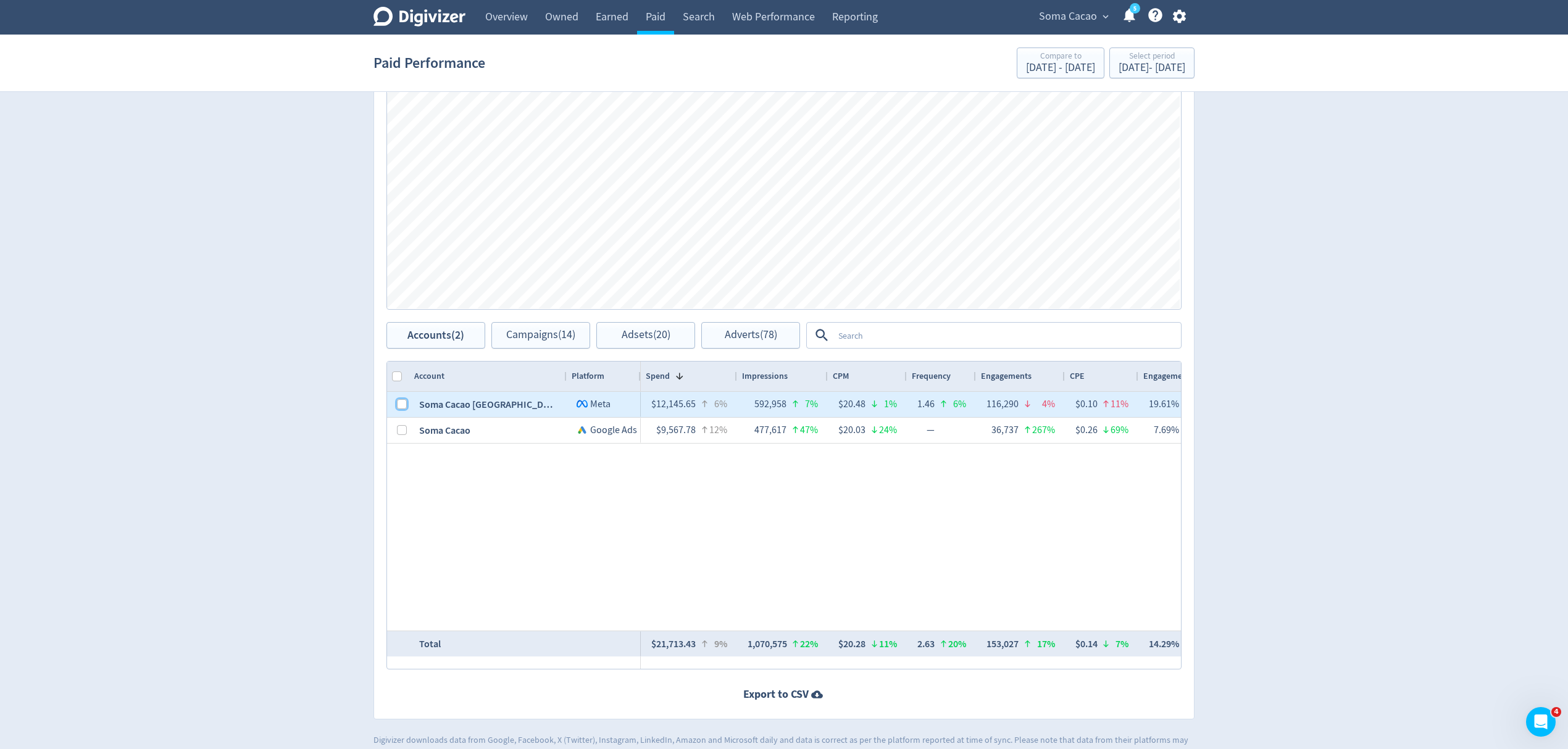
click at [402, 406] on input "Press Space to toggle row selection (unchecked)" at bounding box center [402, 404] width 10 height 10
checkbox input "true"
checkbox input "false"
click at [543, 342] on button "Campaigns (6)" at bounding box center [541, 335] width 99 height 27
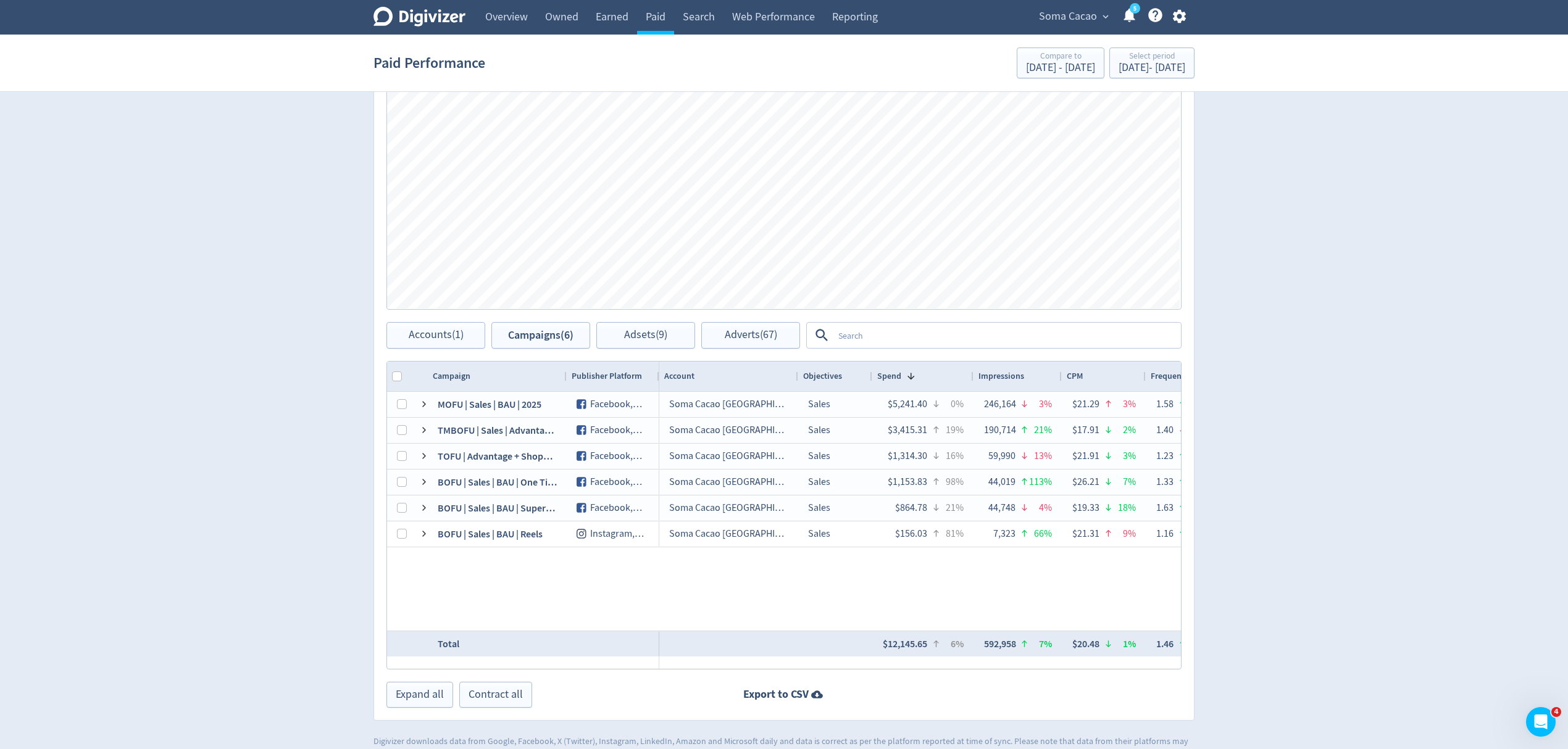
click at [852, 341] on textarea at bounding box center [1007, 335] width 346 height 23
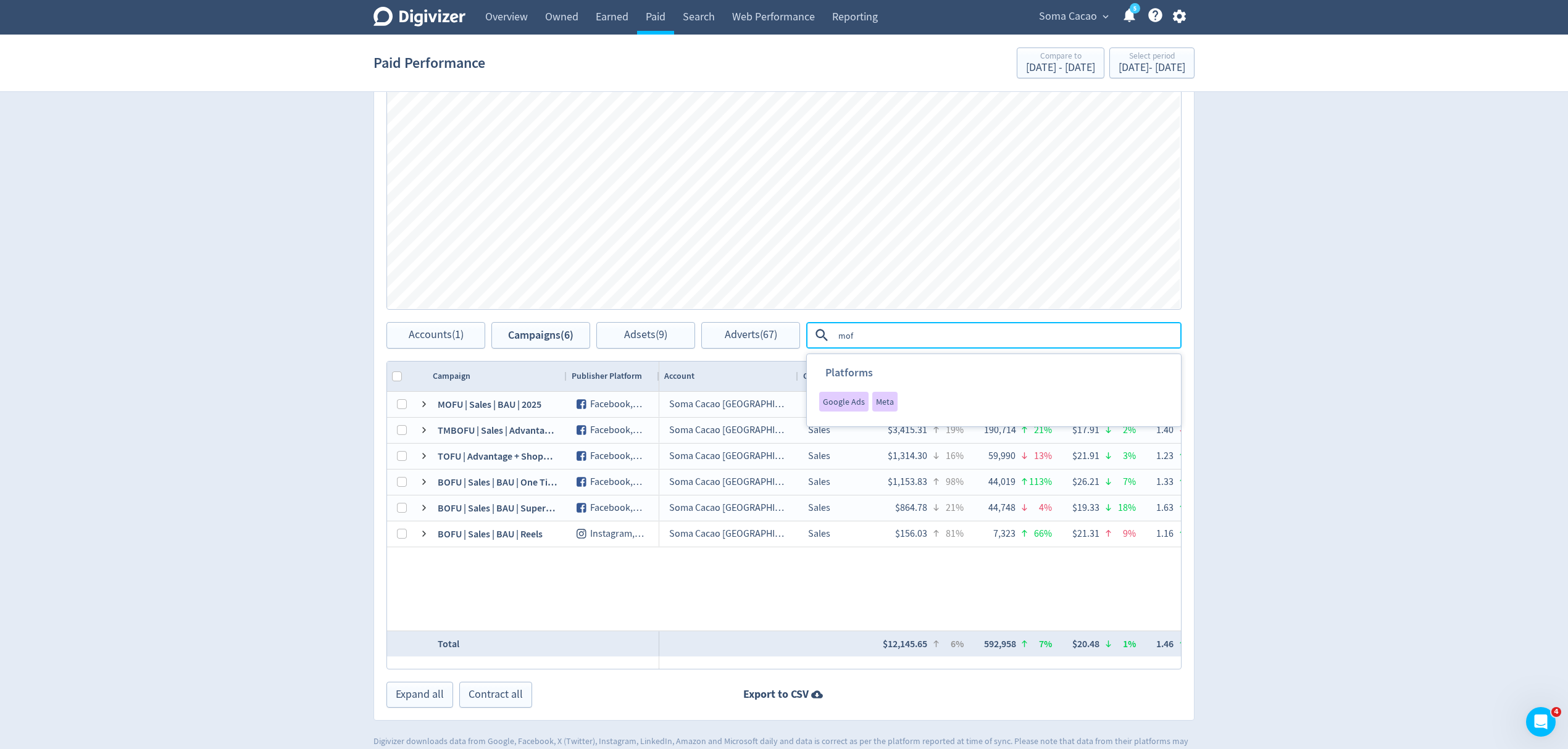
type textarea "mofu"
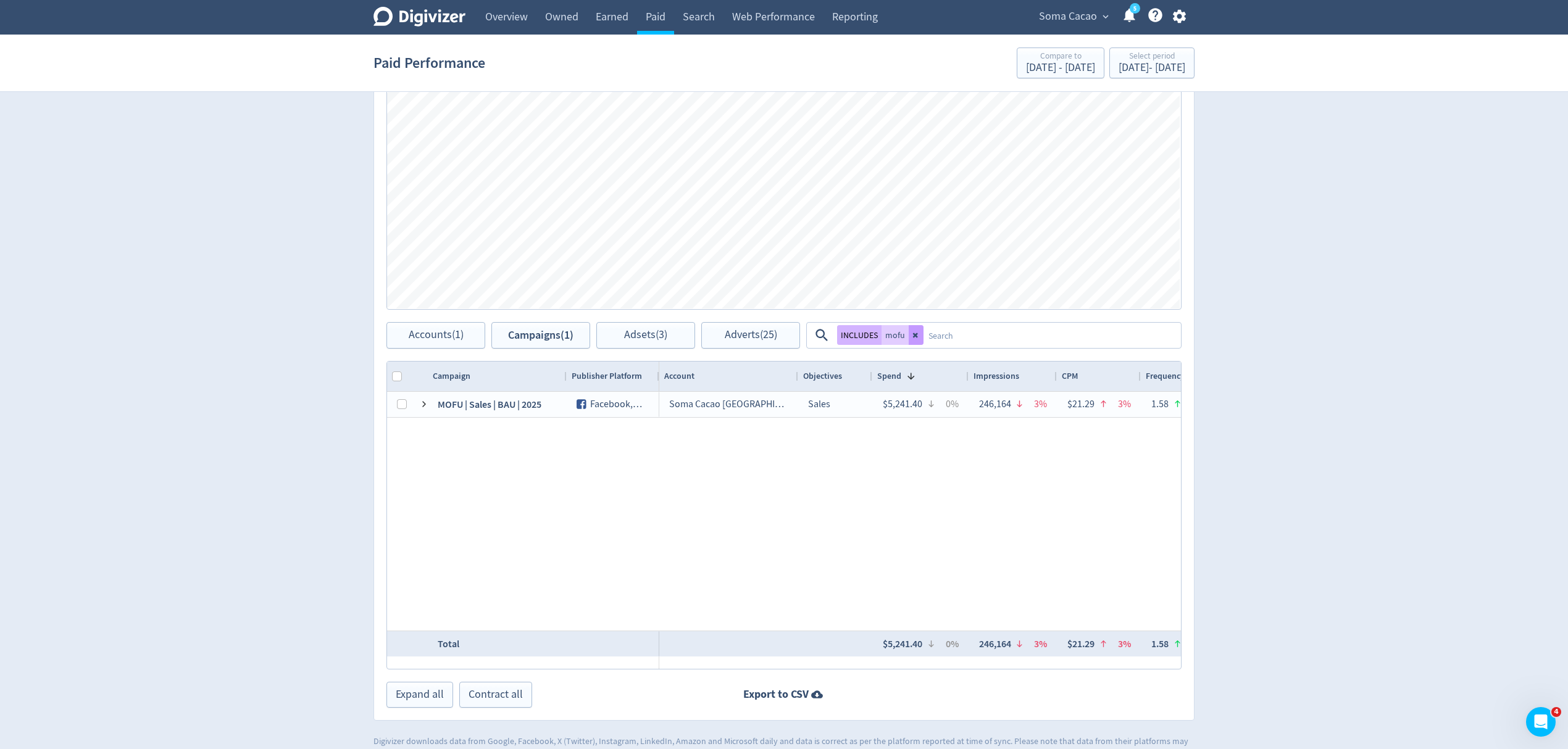
click at [912, 335] on icon at bounding box center [916, 335] width 7 height 7
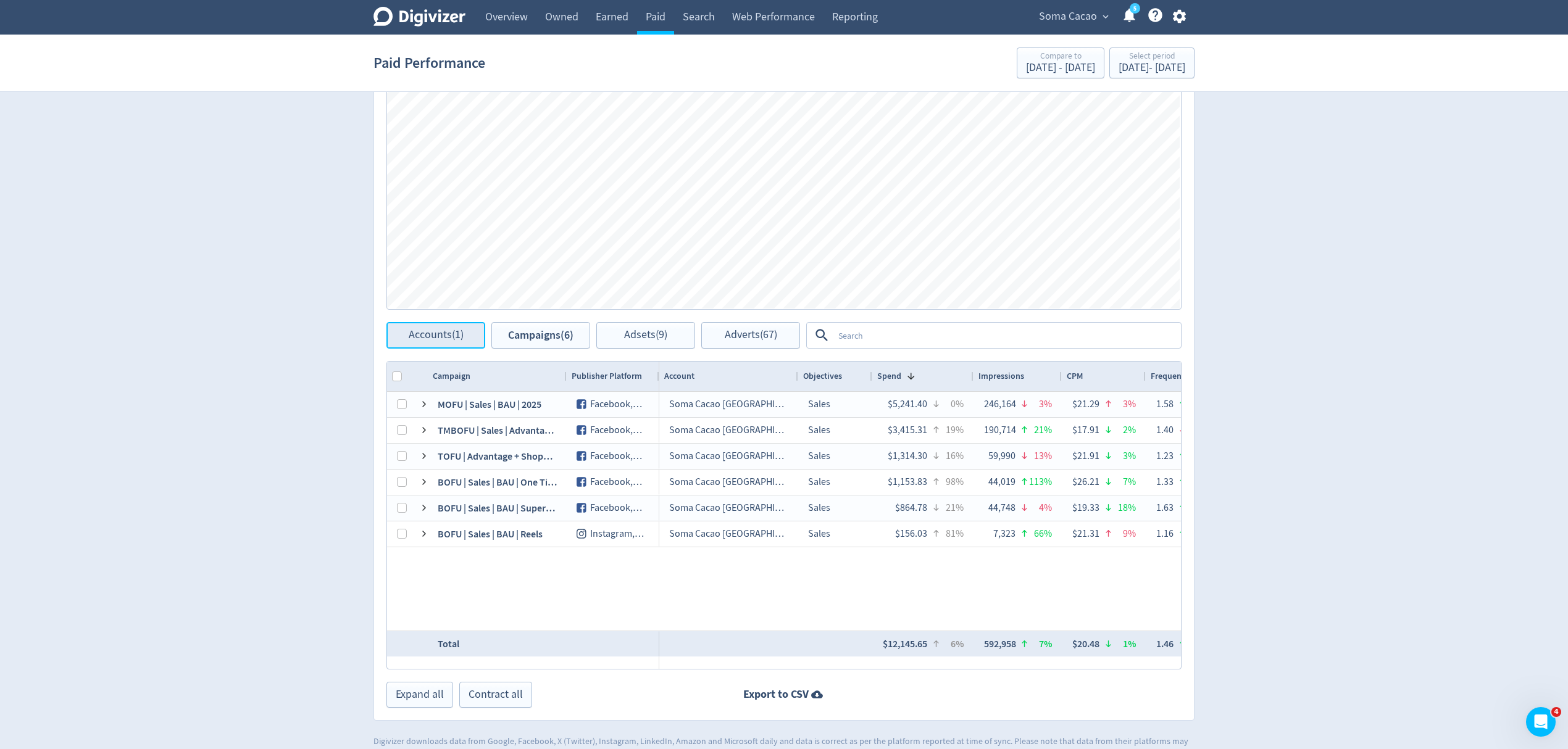
click at [423, 339] on span "Accounts (1)" at bounding box center [436, 335] width 55 height 12
checkbox input "false"
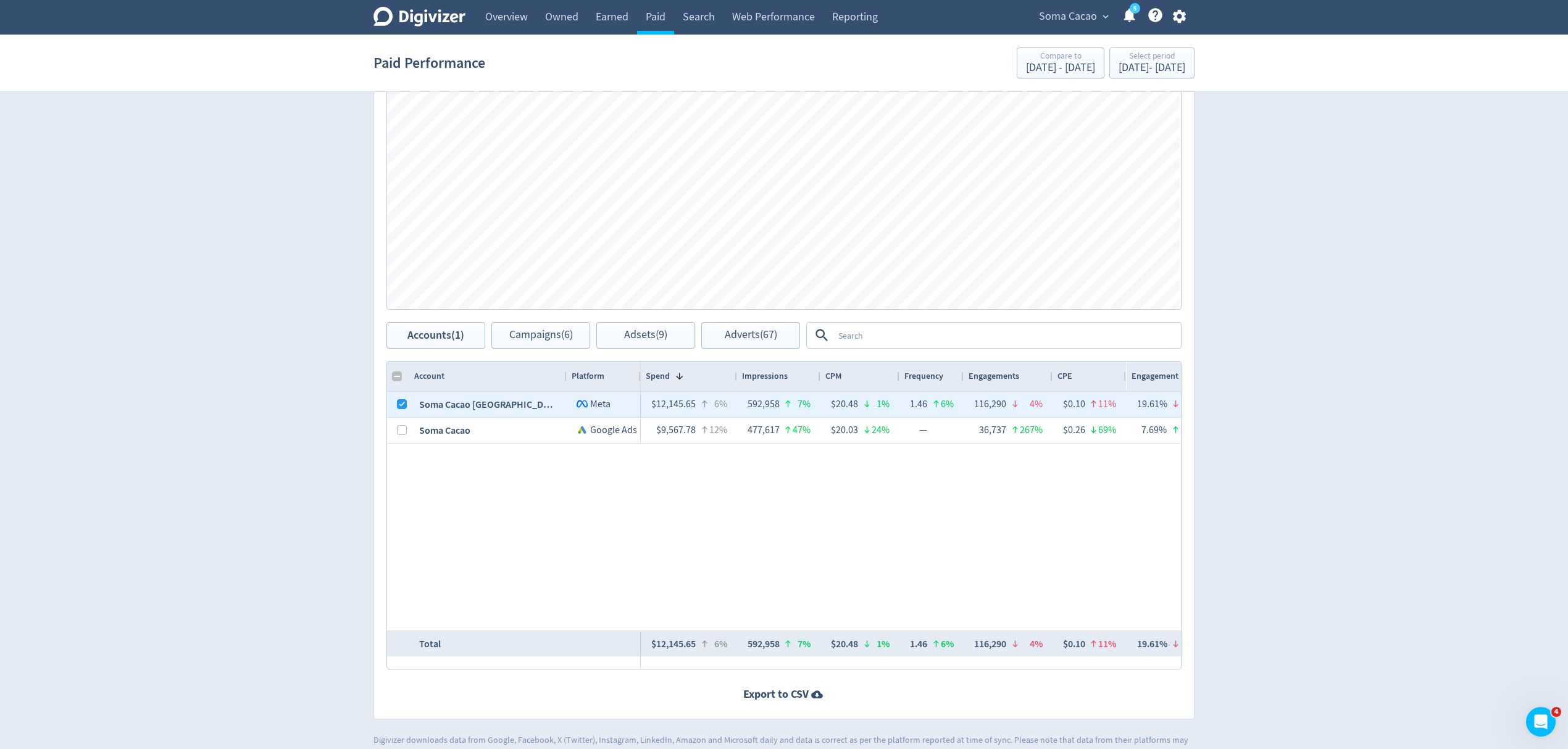
click at [1055, 12] on span "Soma Cacao" at bounding box center [1067, 17] width 58 height 20
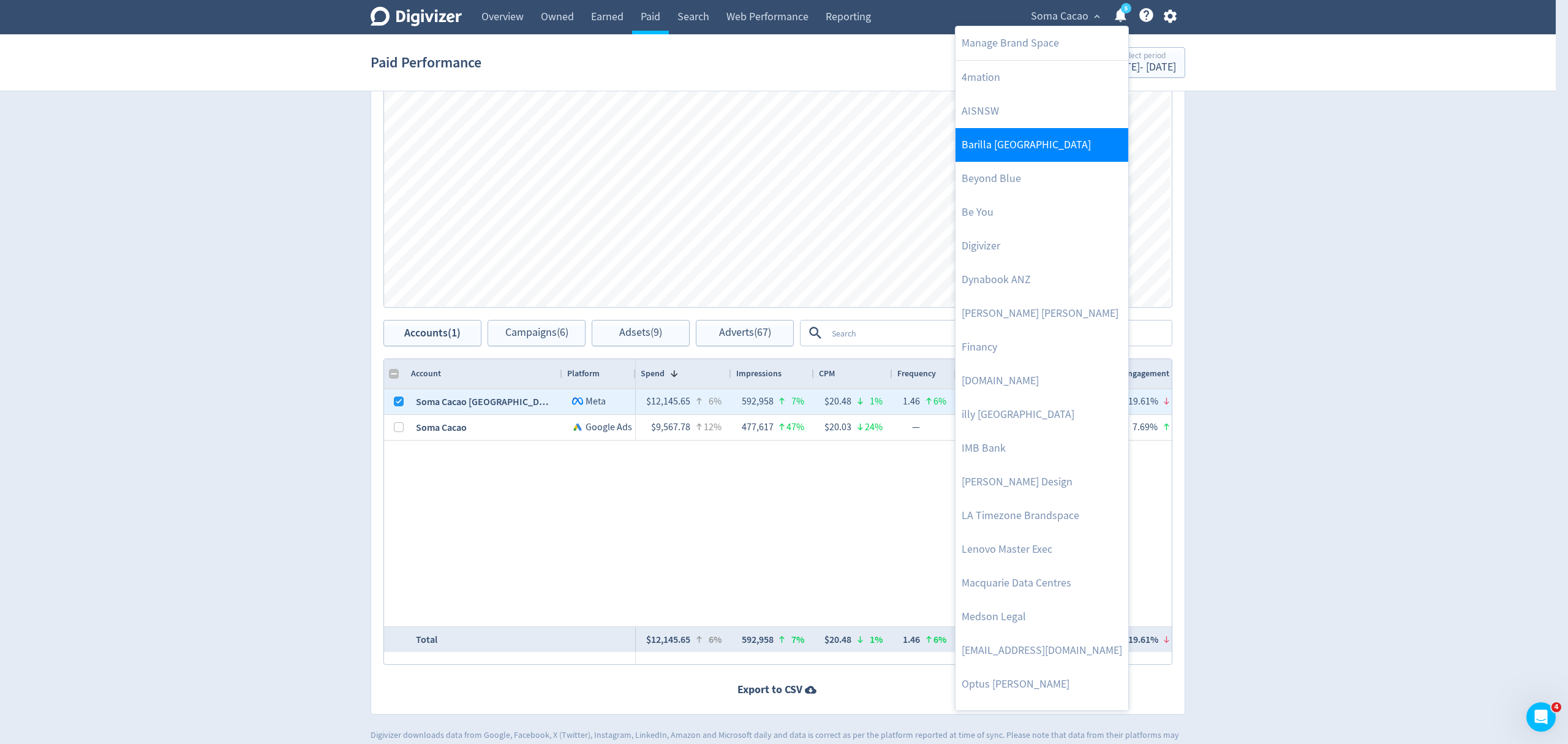
click at [1003, 161] on link "Barilla [GEOGRAPHIC_DATA]" at bounding box center [1042, 145] width 172 height 34
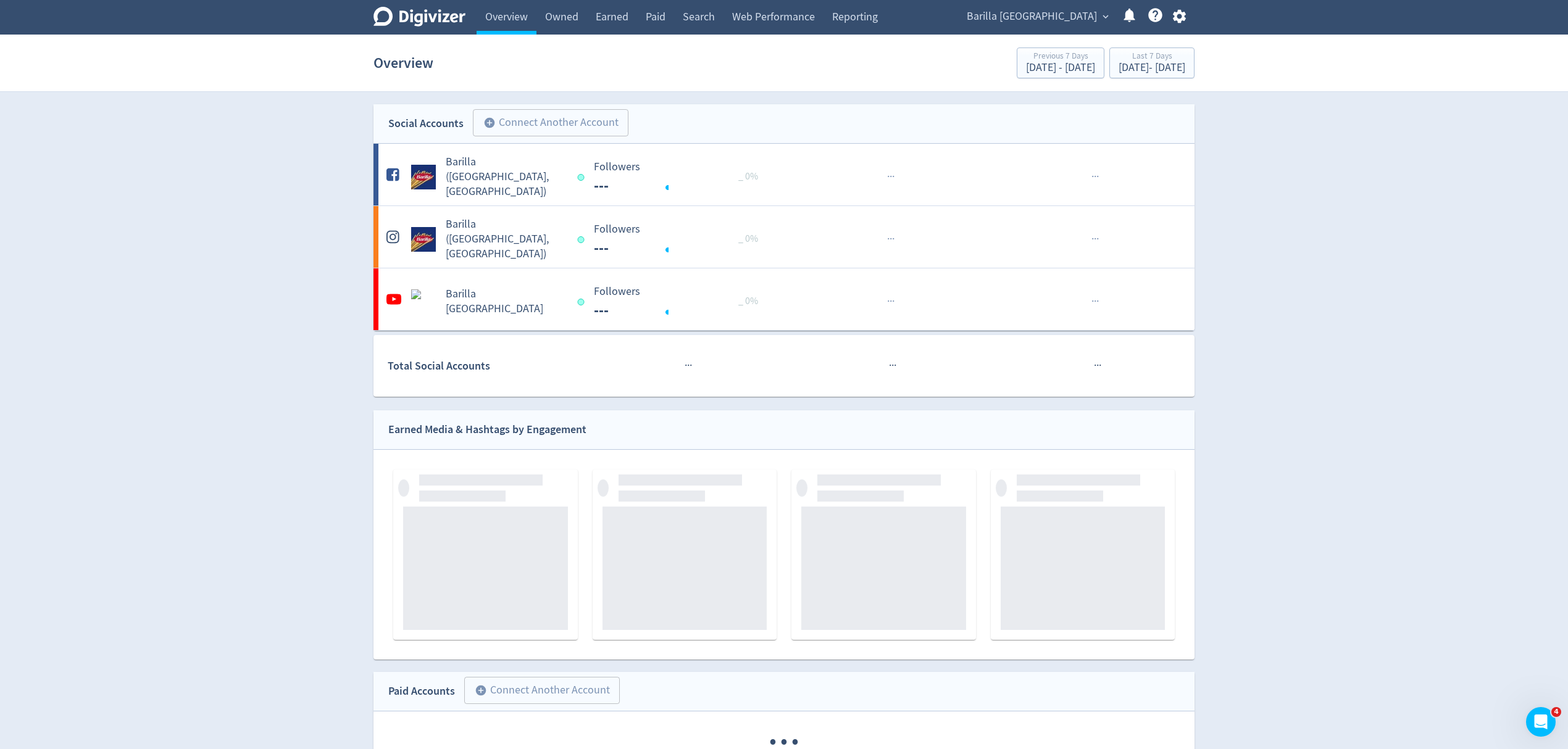
click at [1069, 20] on span "Barilla [GEOGRAPHIC_DATA]" at bounding box center [1031, 17] width 130 height 20
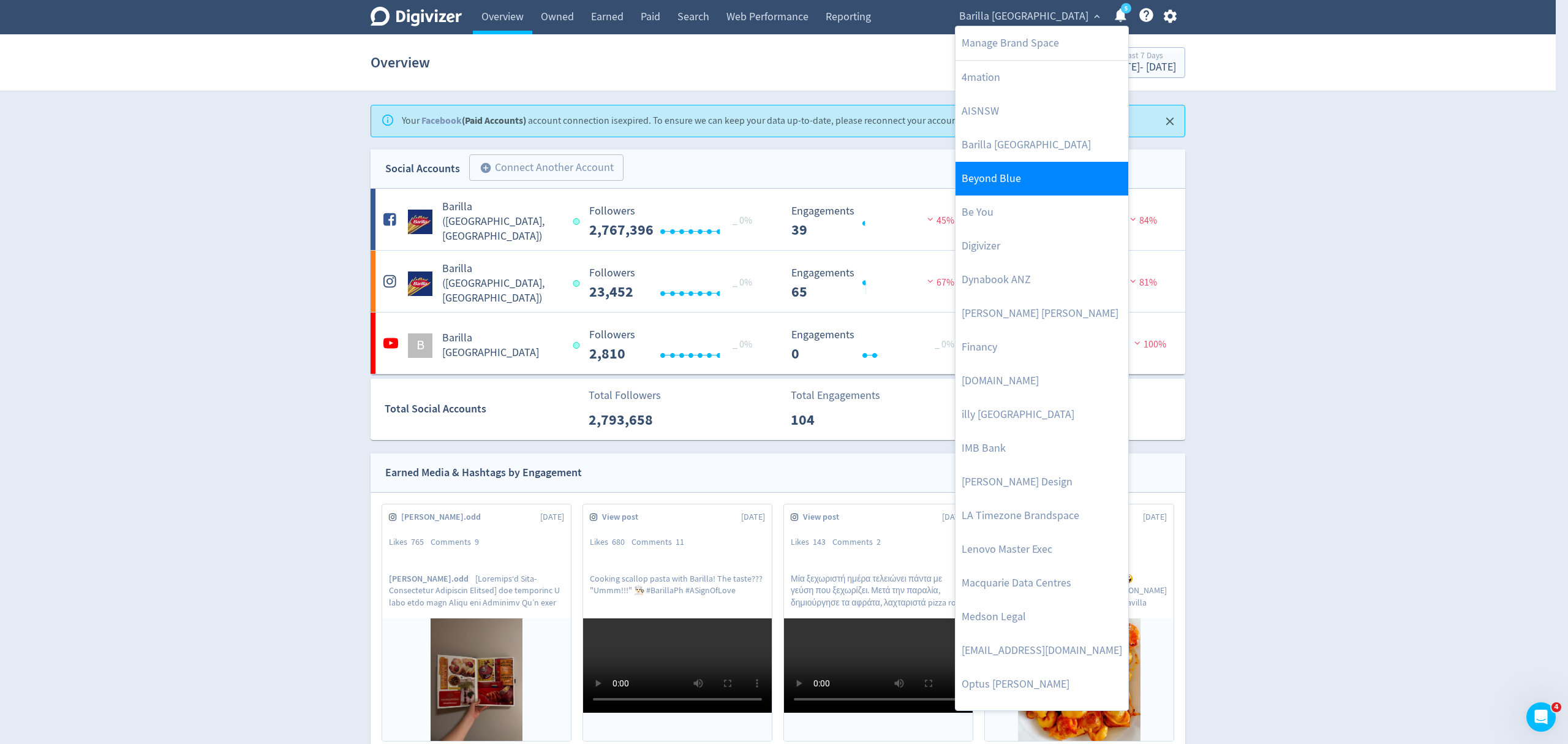
click at [1013, 182] on link "Beyond Blue" at bounding box center [1042, 179] width 172 height 34
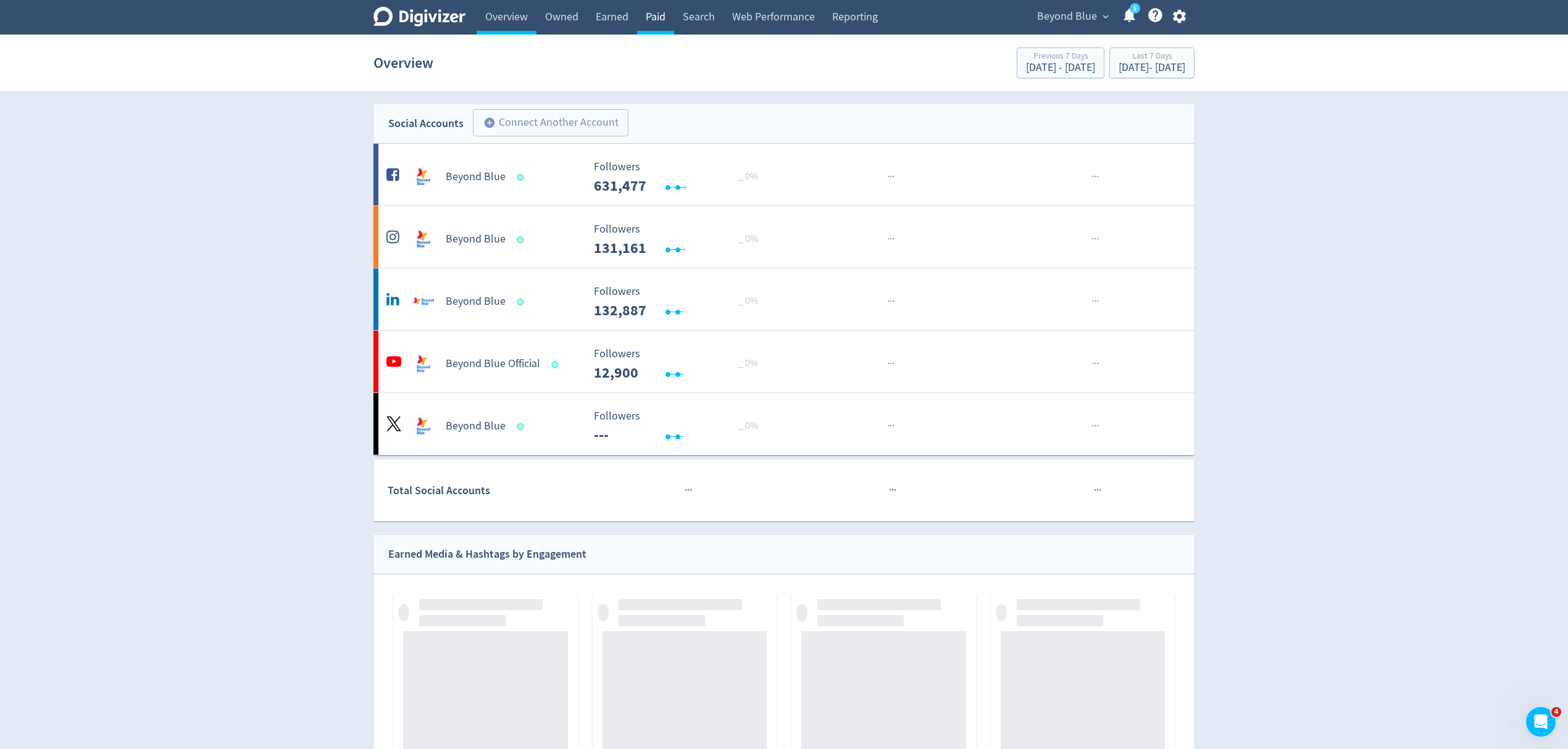
click at [654, 18] on link "Paid" at bounding box center [655, 17] width 37 height 35
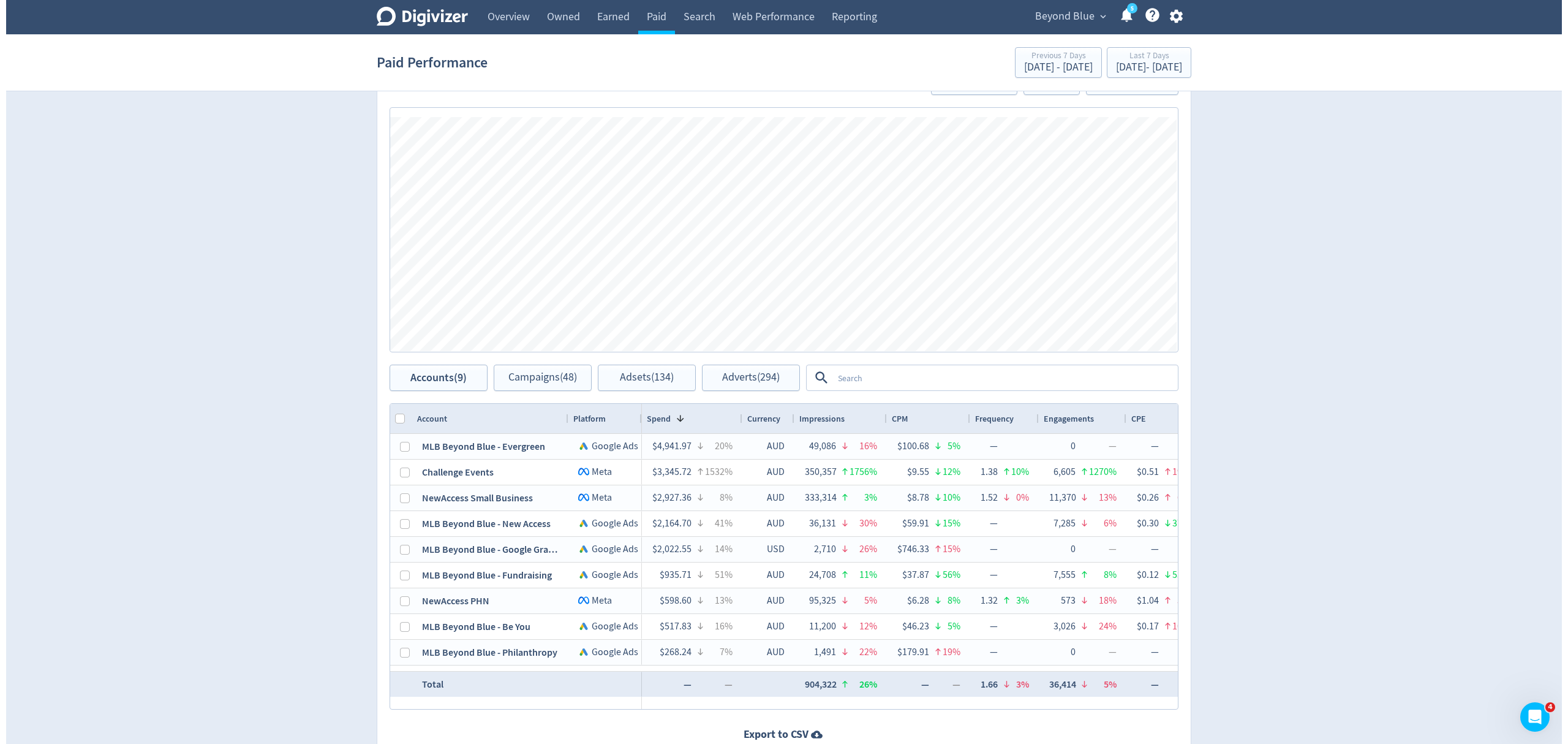
scroll to position [490, 0]
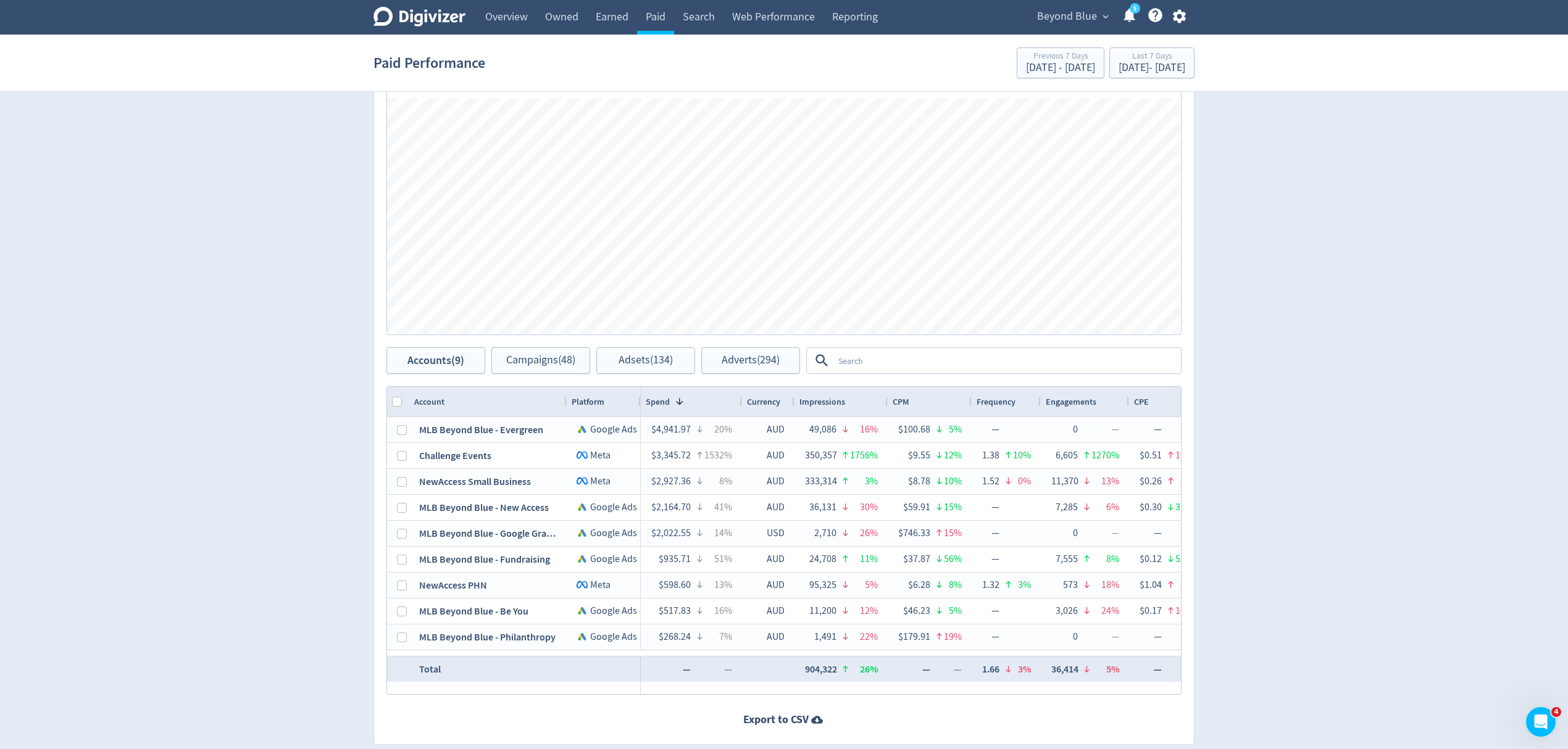
click at [856, 361] on textarea at bounding box center [1007, 361] width 346 height 23
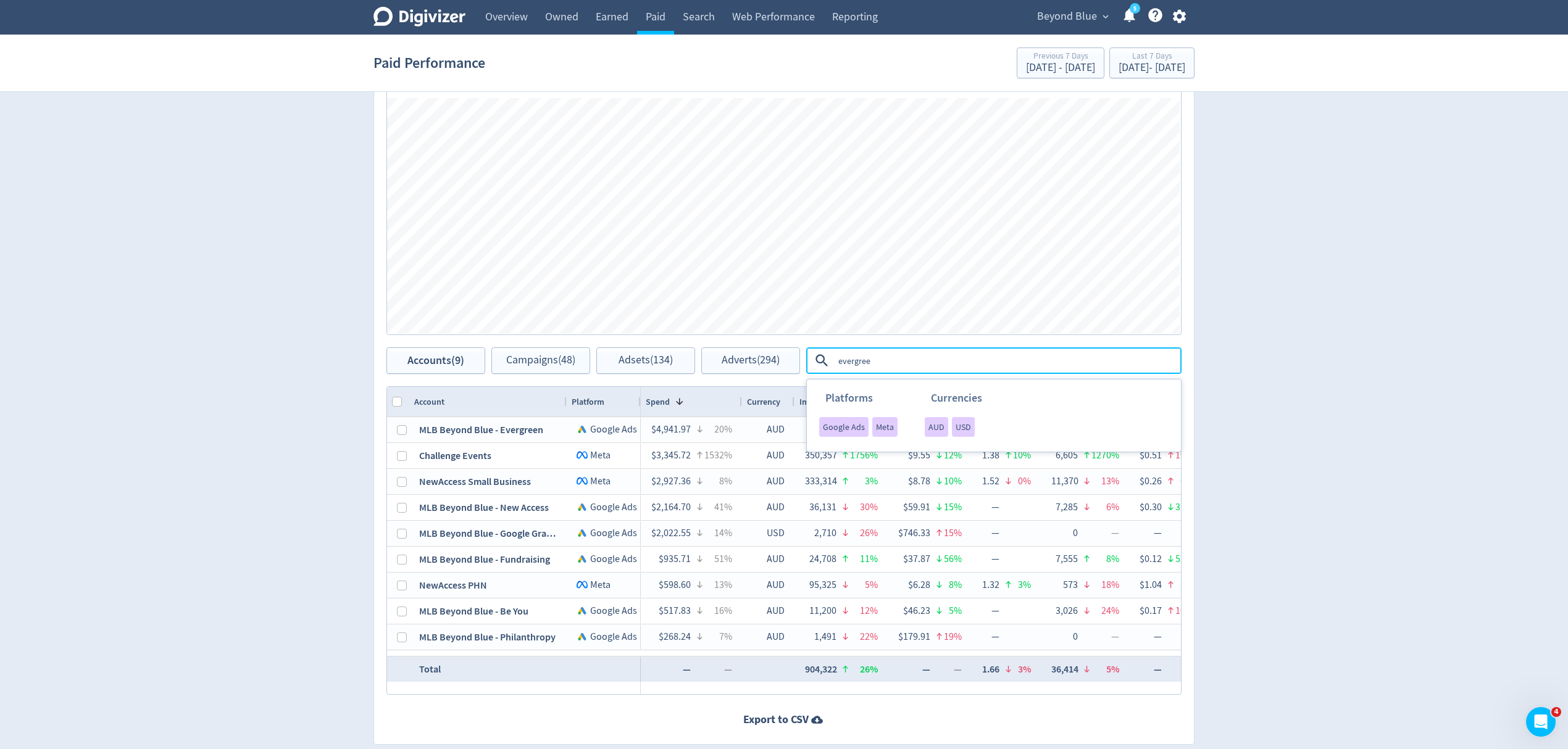
type textarea "evergreen"
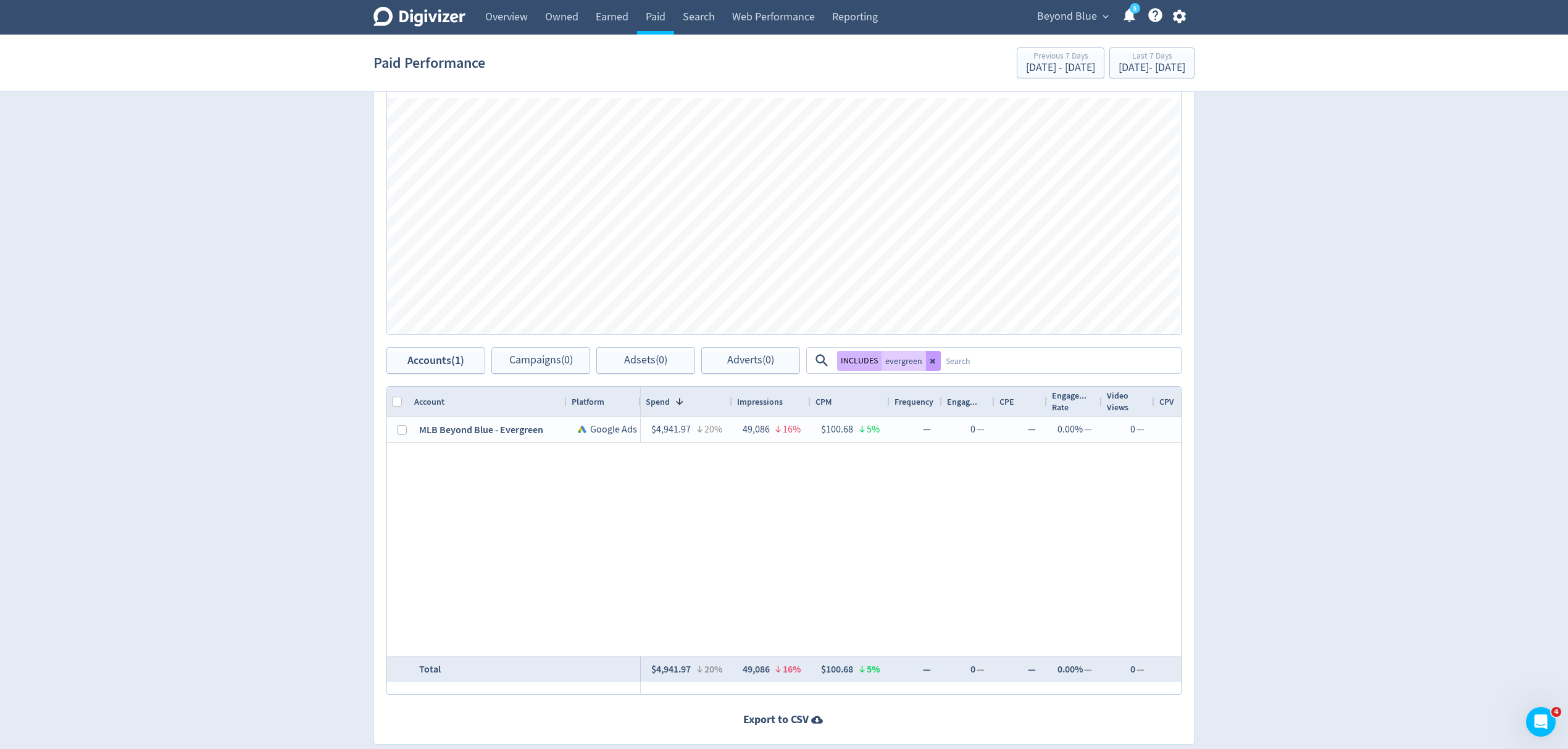
click at [930, 360] on icon at bounding box center [932, 361] width 5 height 5
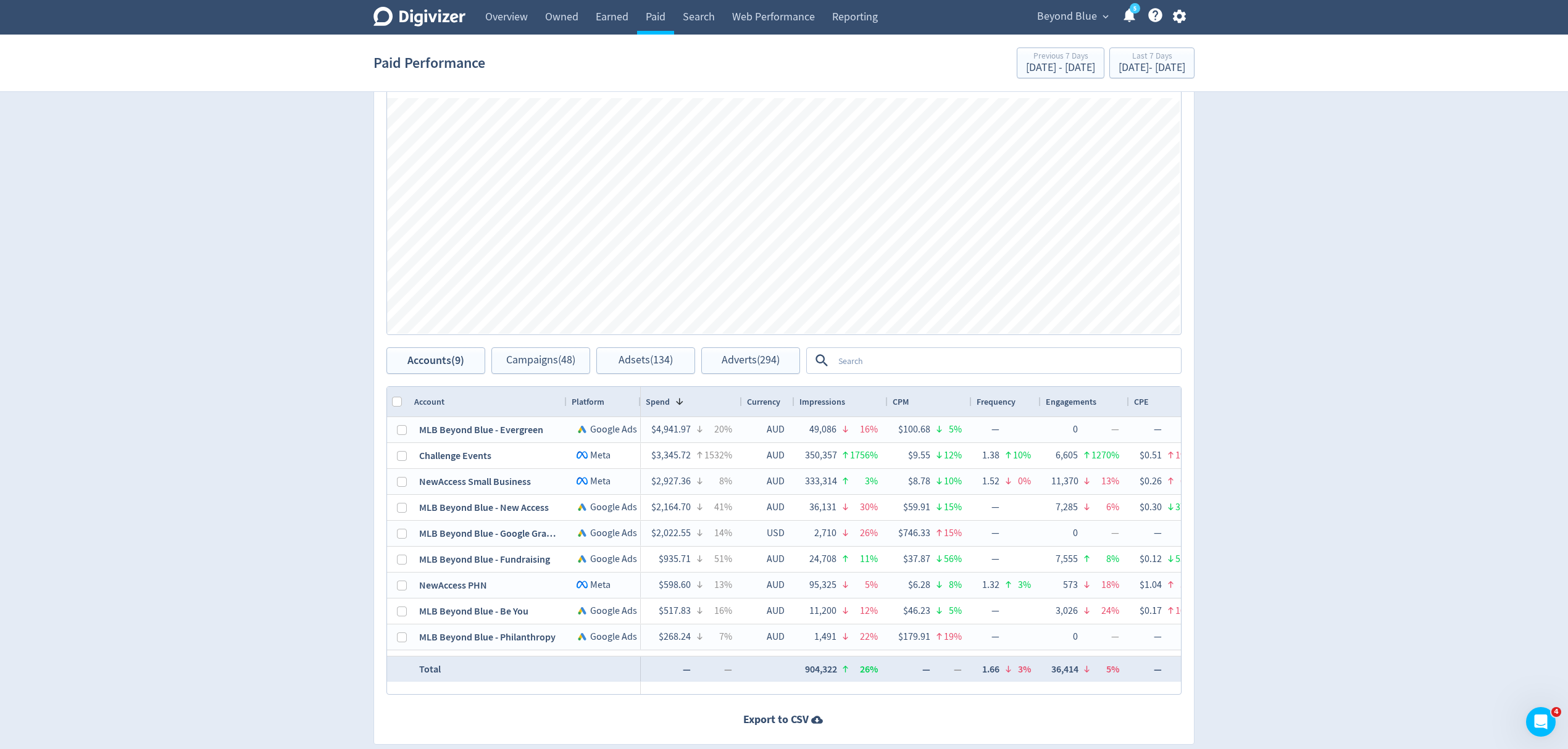
click at [930, 360] on textarea at bounding box center [1007, 361] width 346 height 23
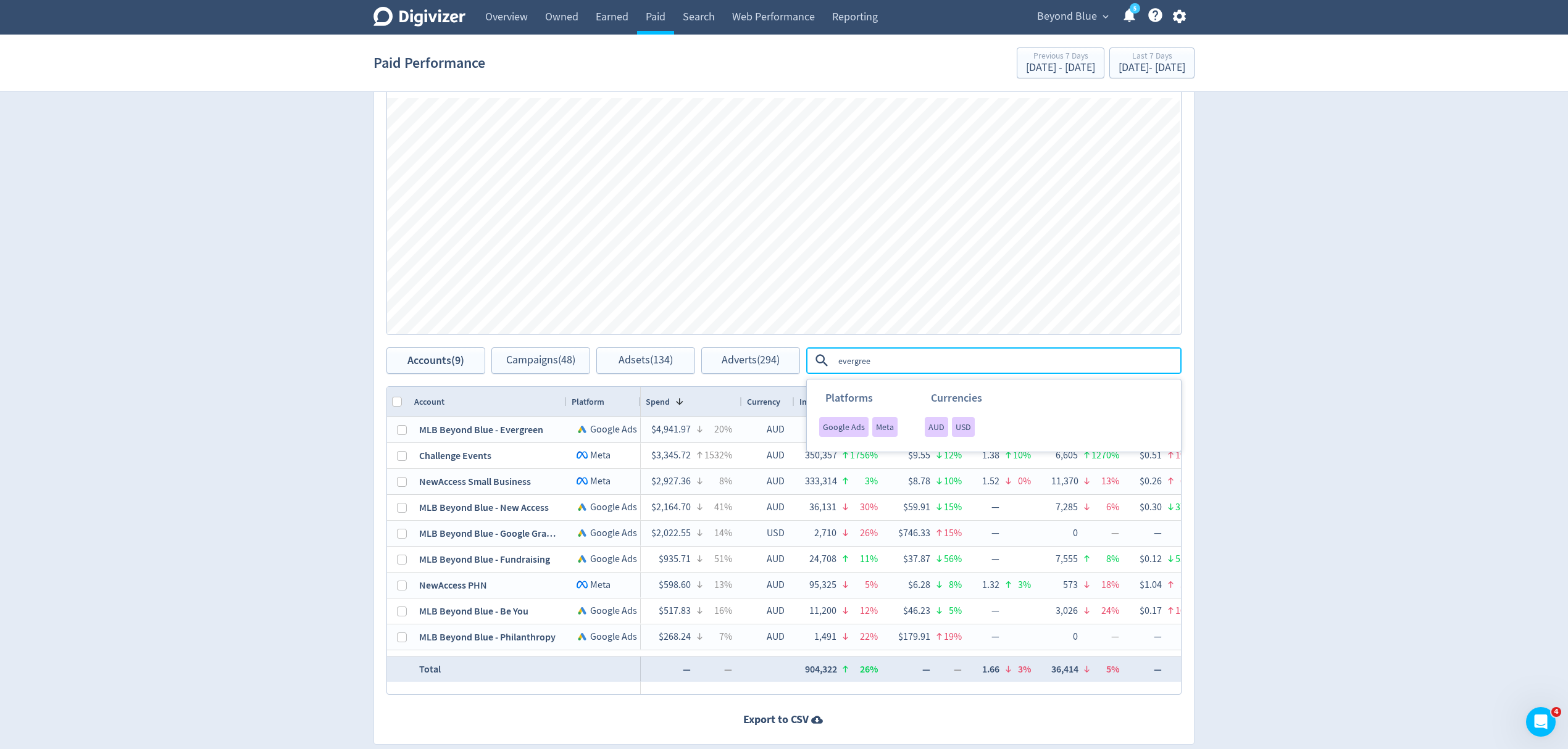
type textarea "evergreen"
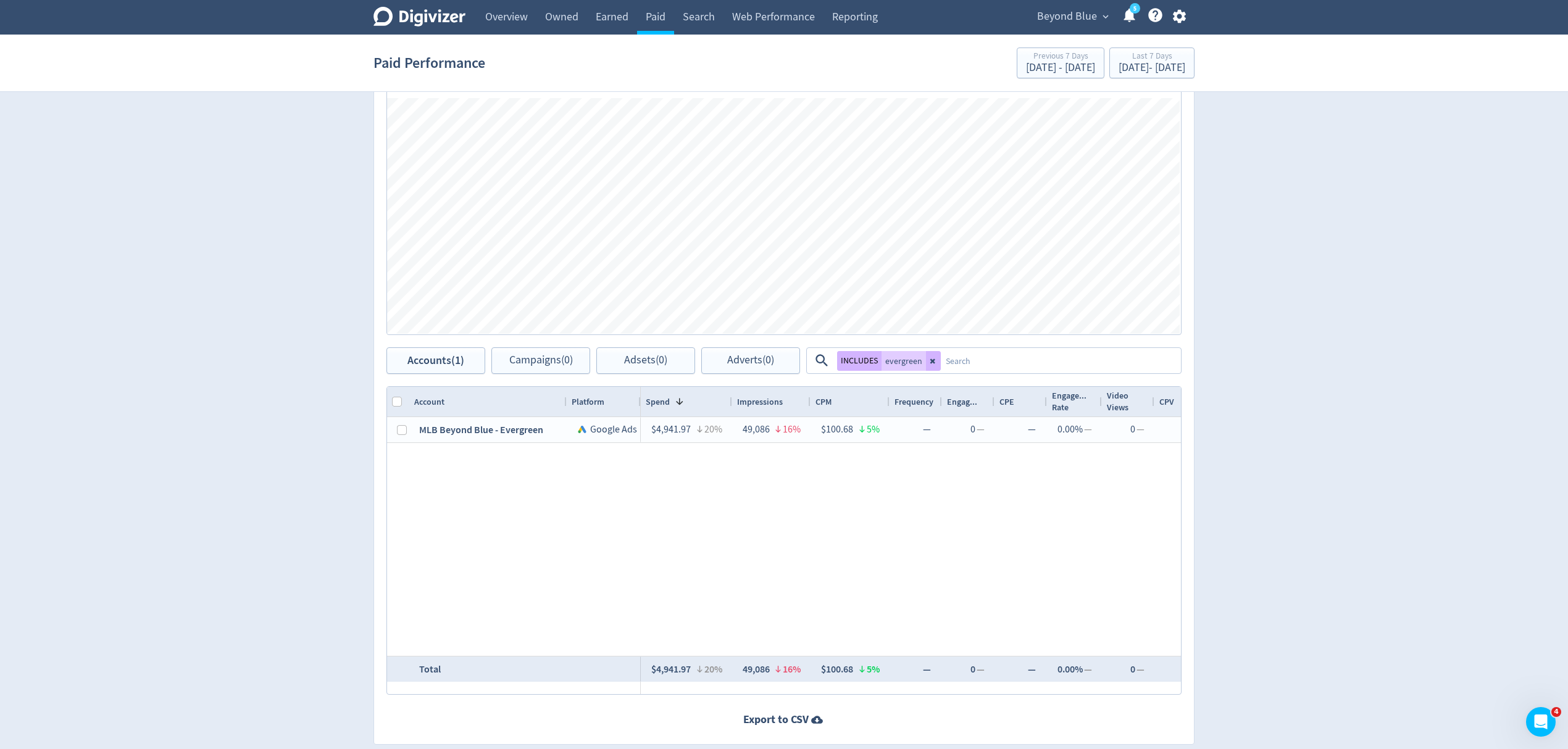
click at [1174, 18] on icon "button" at bounding box center [1178, 17] width 13 height 13
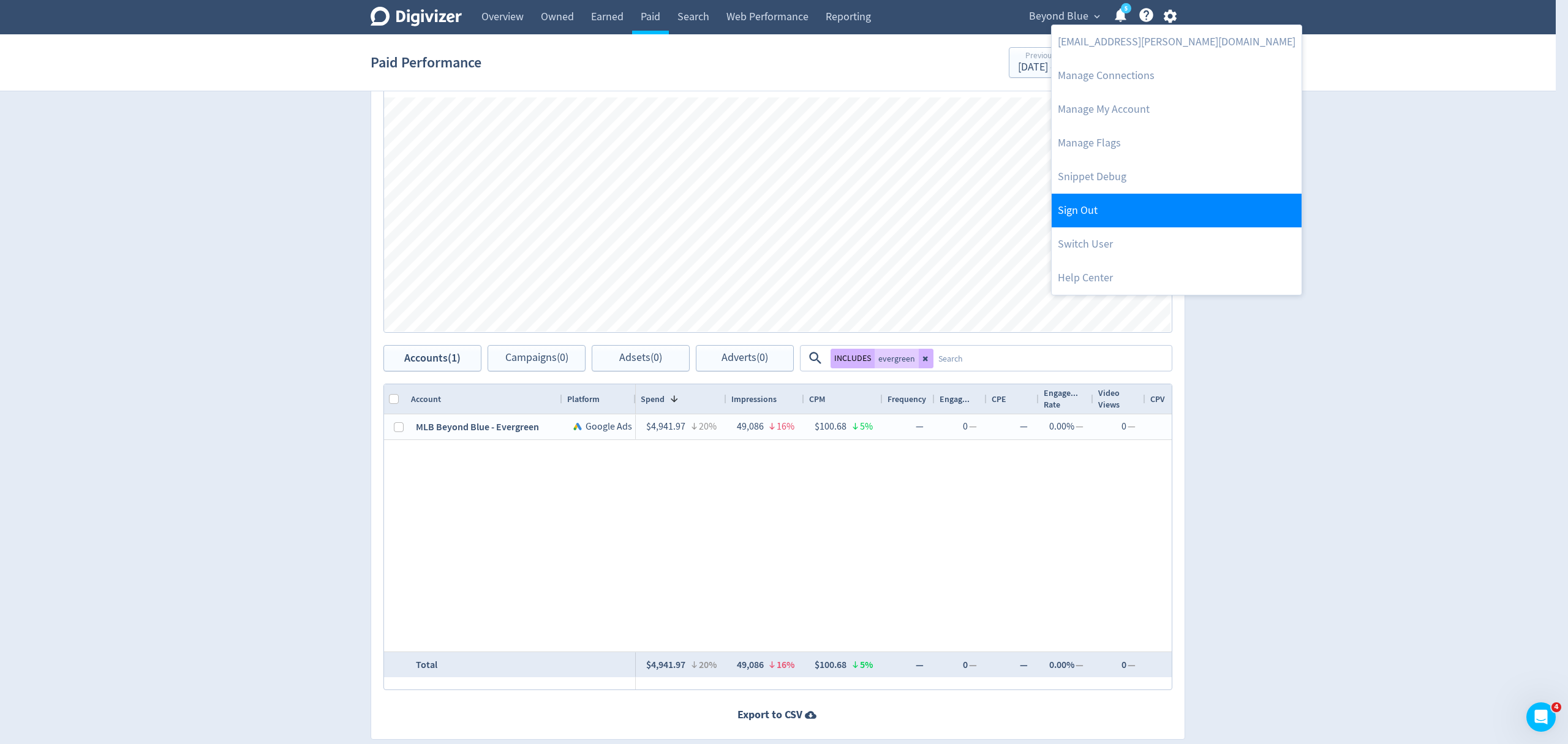
click at [1098, 213] on link "Sign Out" at bounding box center [1177, 210] width 250 height 34
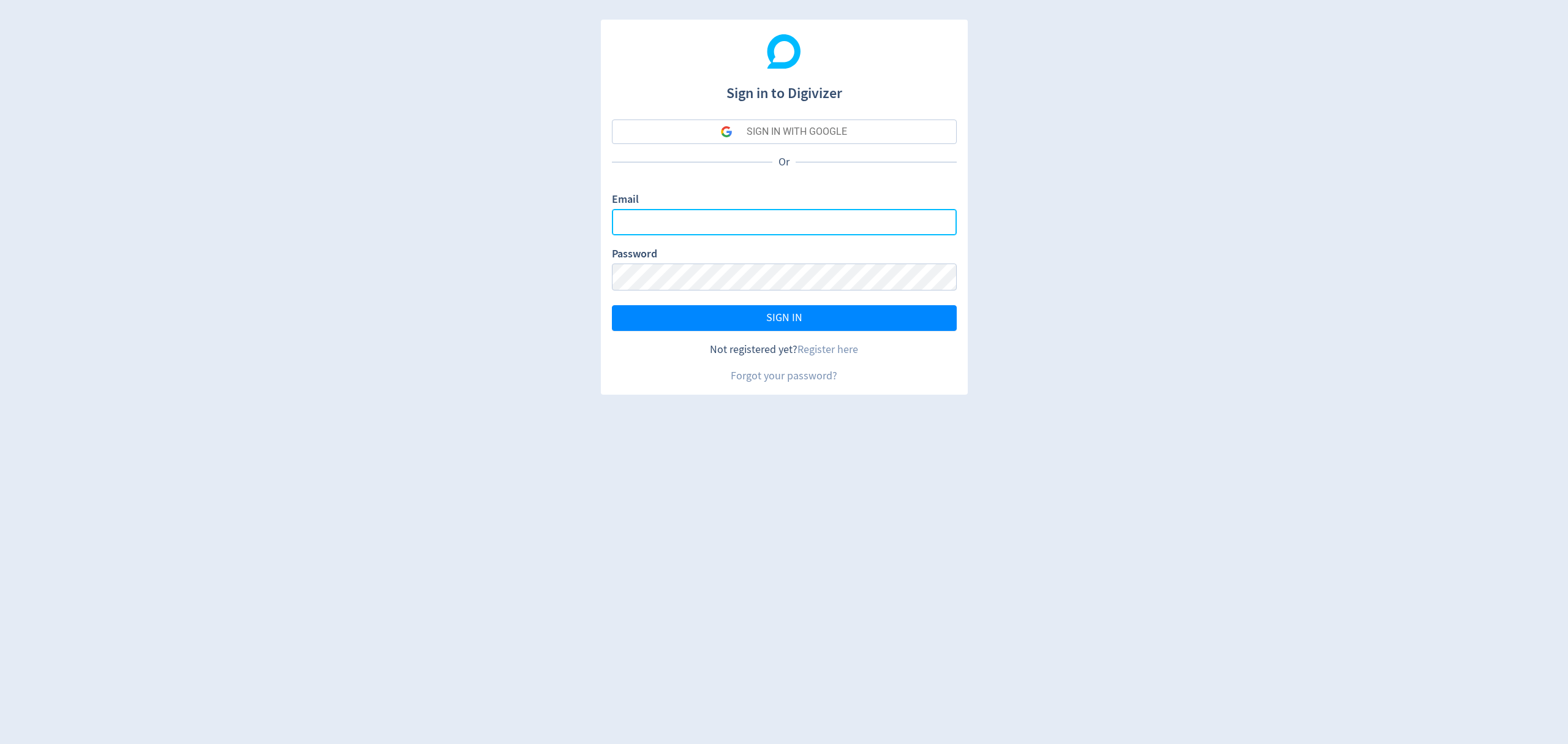
type input "[EMAIL_ADDRESS][PERSON_NAME][DOMAIN_NAME]"
